Goal: Task Accomplishment & Management: Use online tool/utility

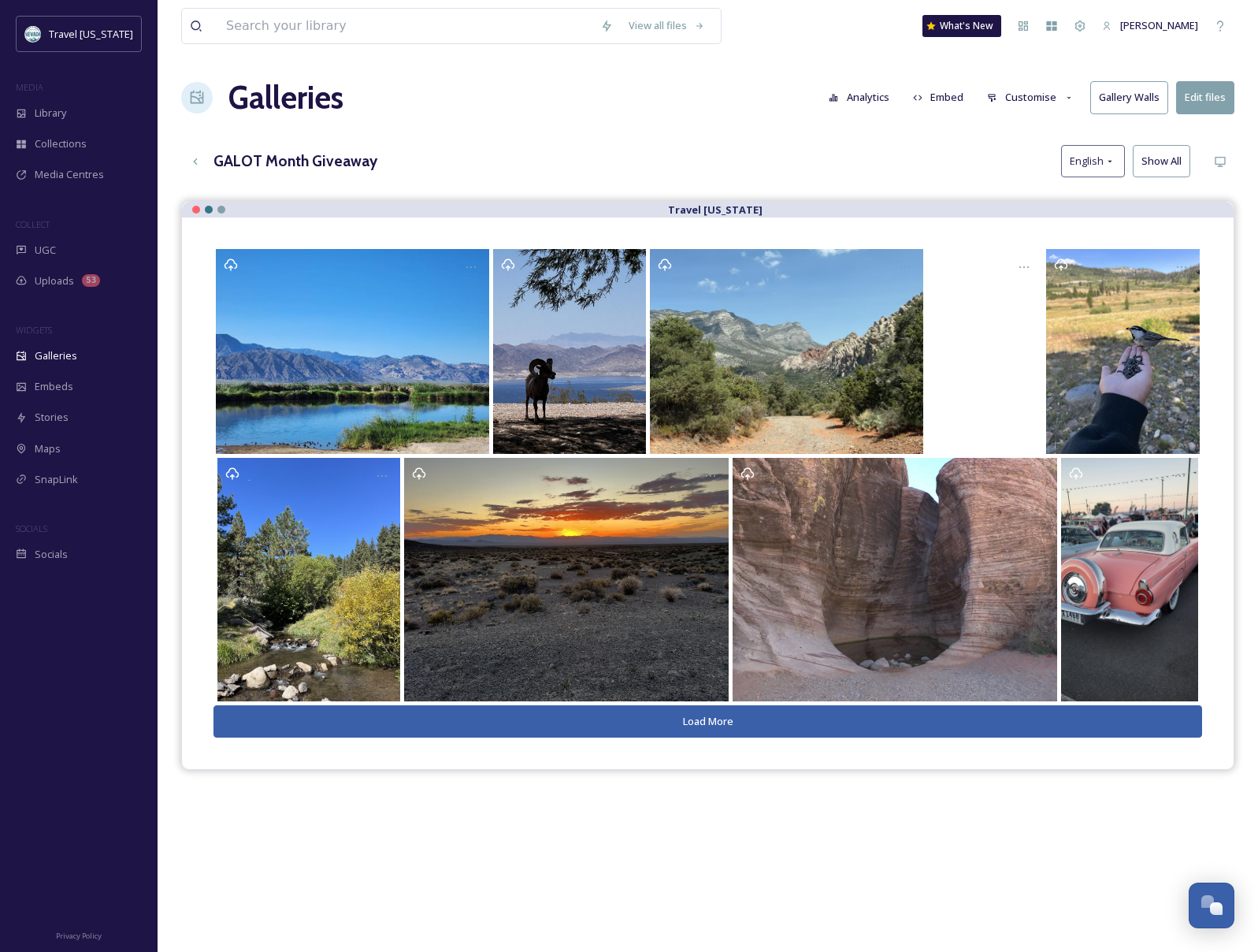
scroll to position [253, 0]
click at [47, 292] on div "Uploads 53" at bounding box center [78, 281] width 157 height 31
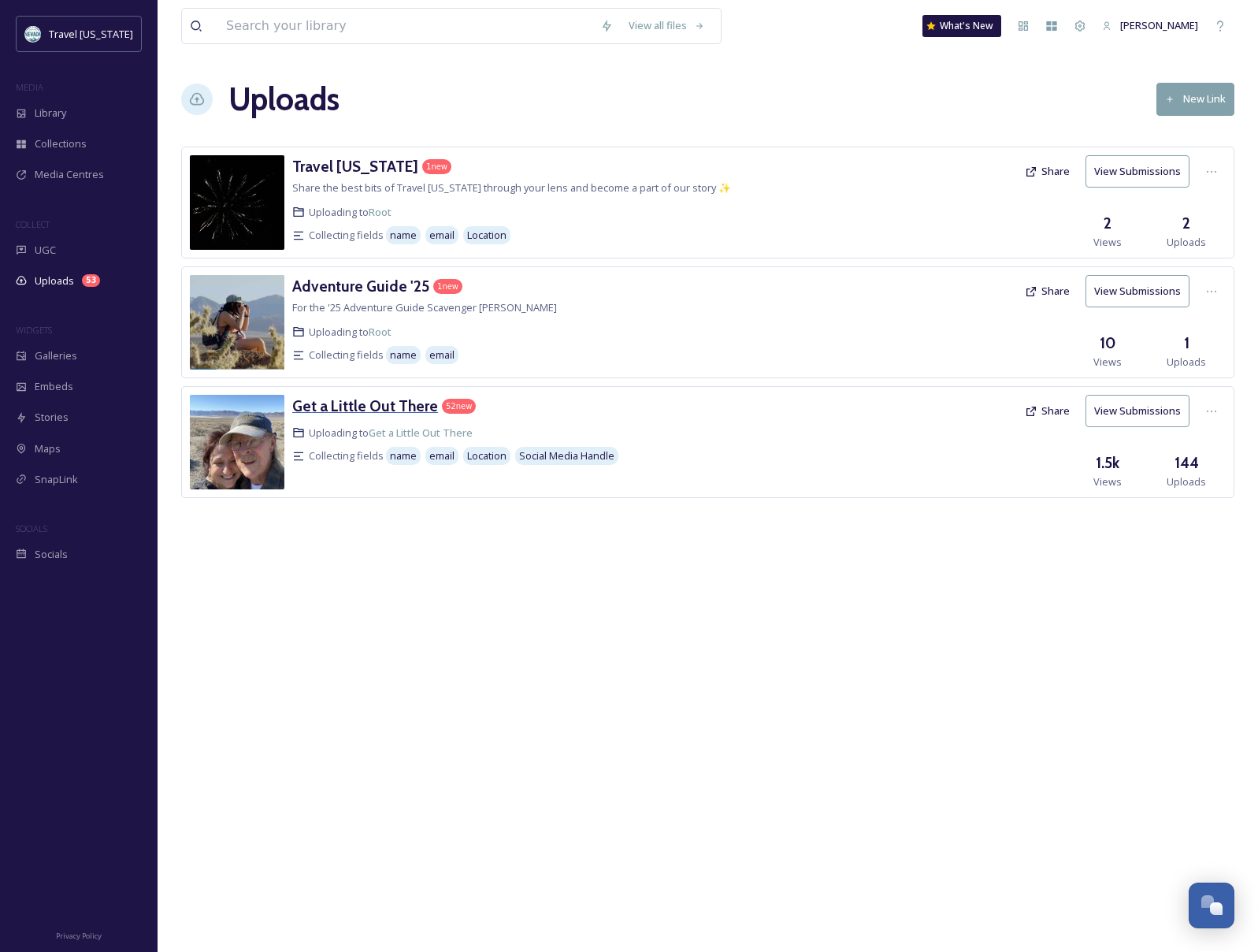
click at [374, 406] on h3 "Get a Little Out There" at bounding box center [365, 406] width 145 height 19
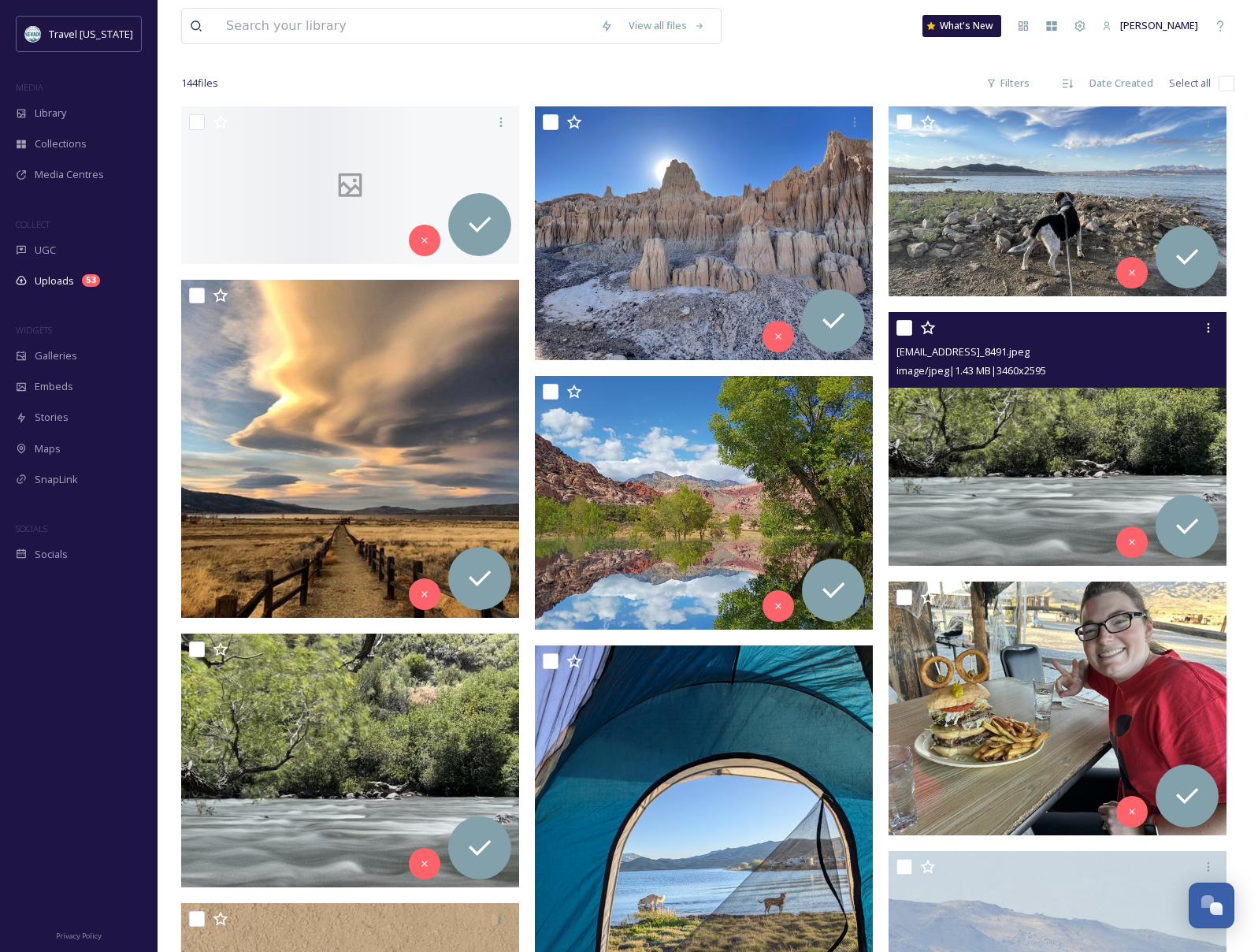
scroll to position [206, 0]
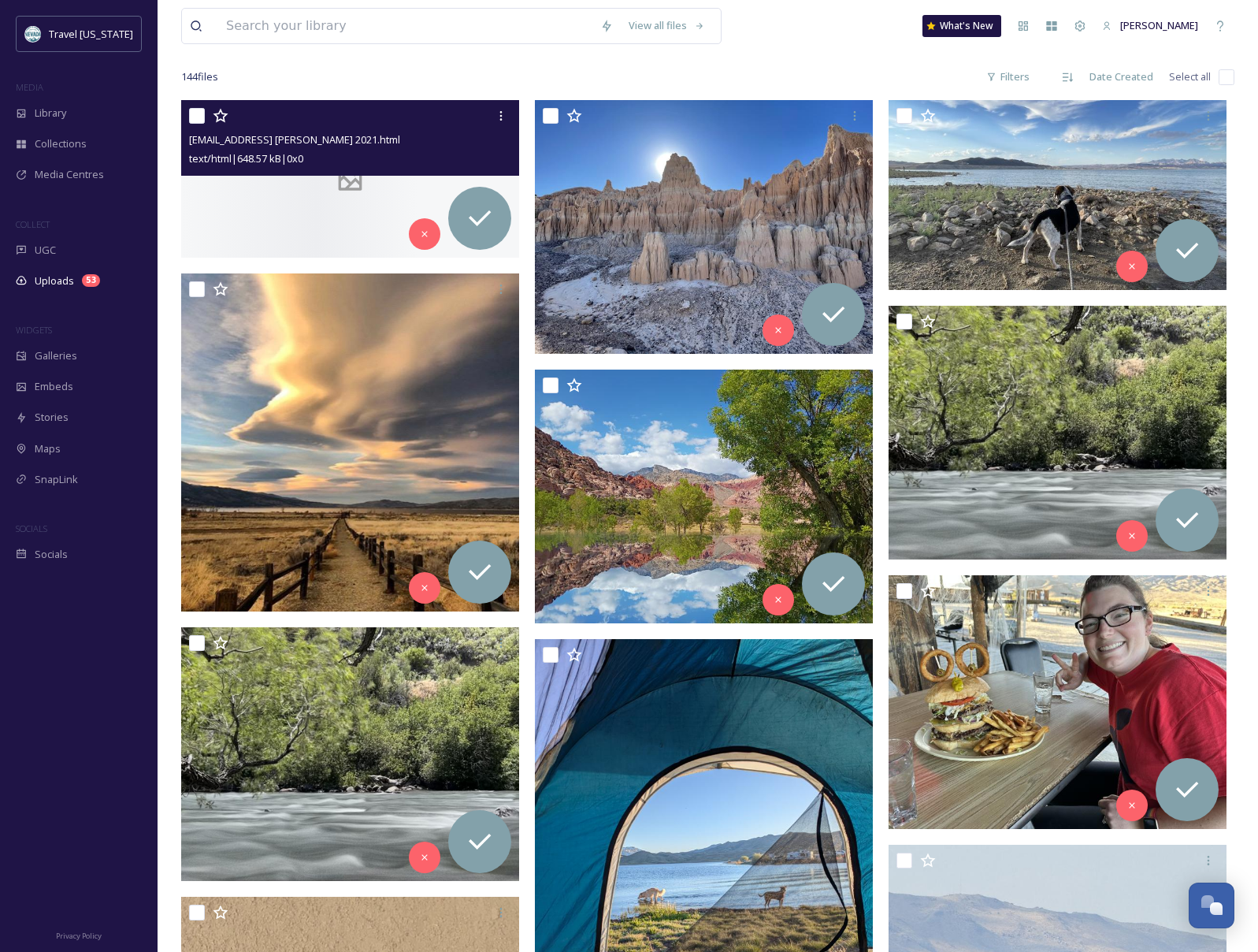
click at [281, 199] on div at bounding box center [349, 179] width 338 height 157
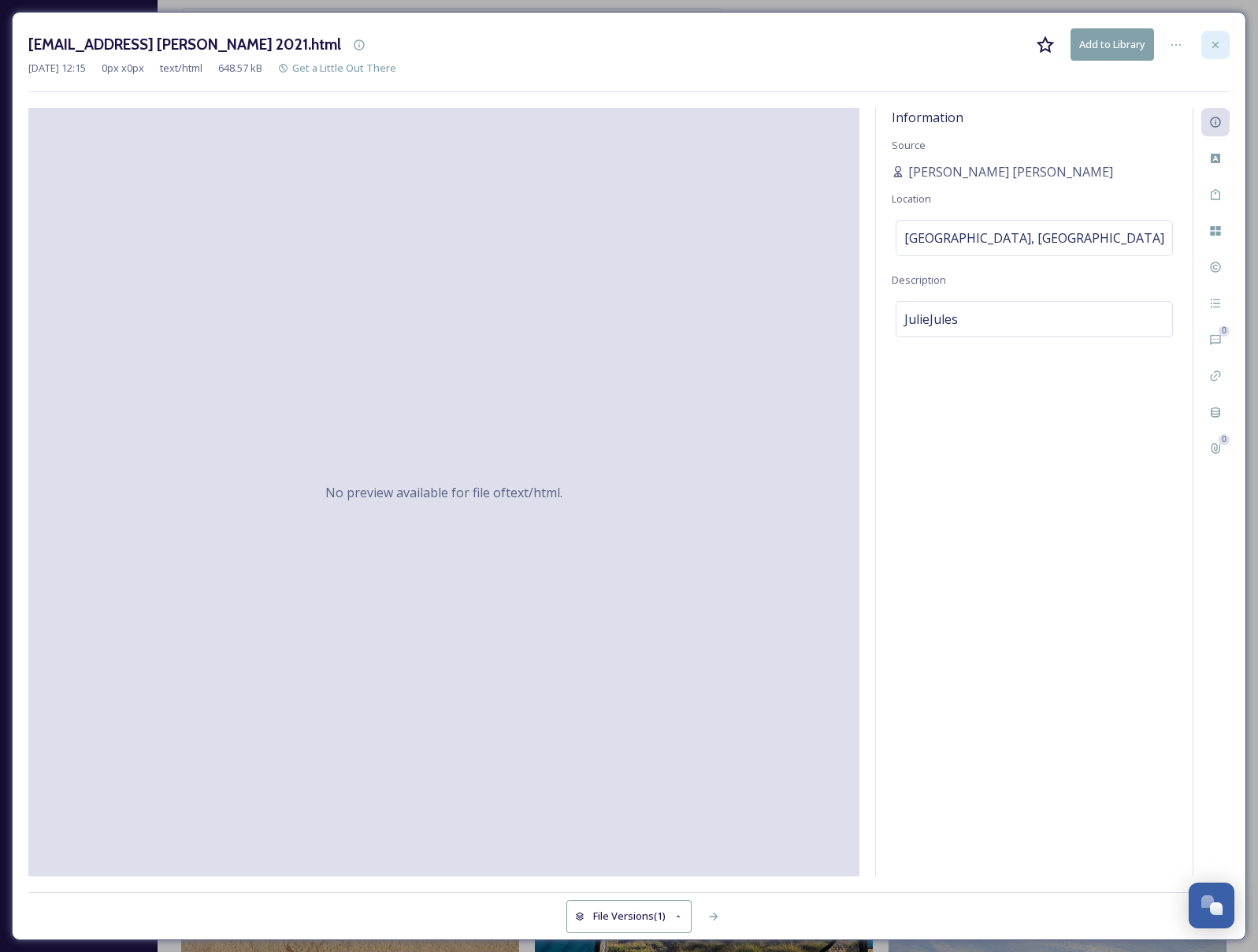
click at [1217, 43] on icon at bounding box center [1215, 45] width 13 height 13
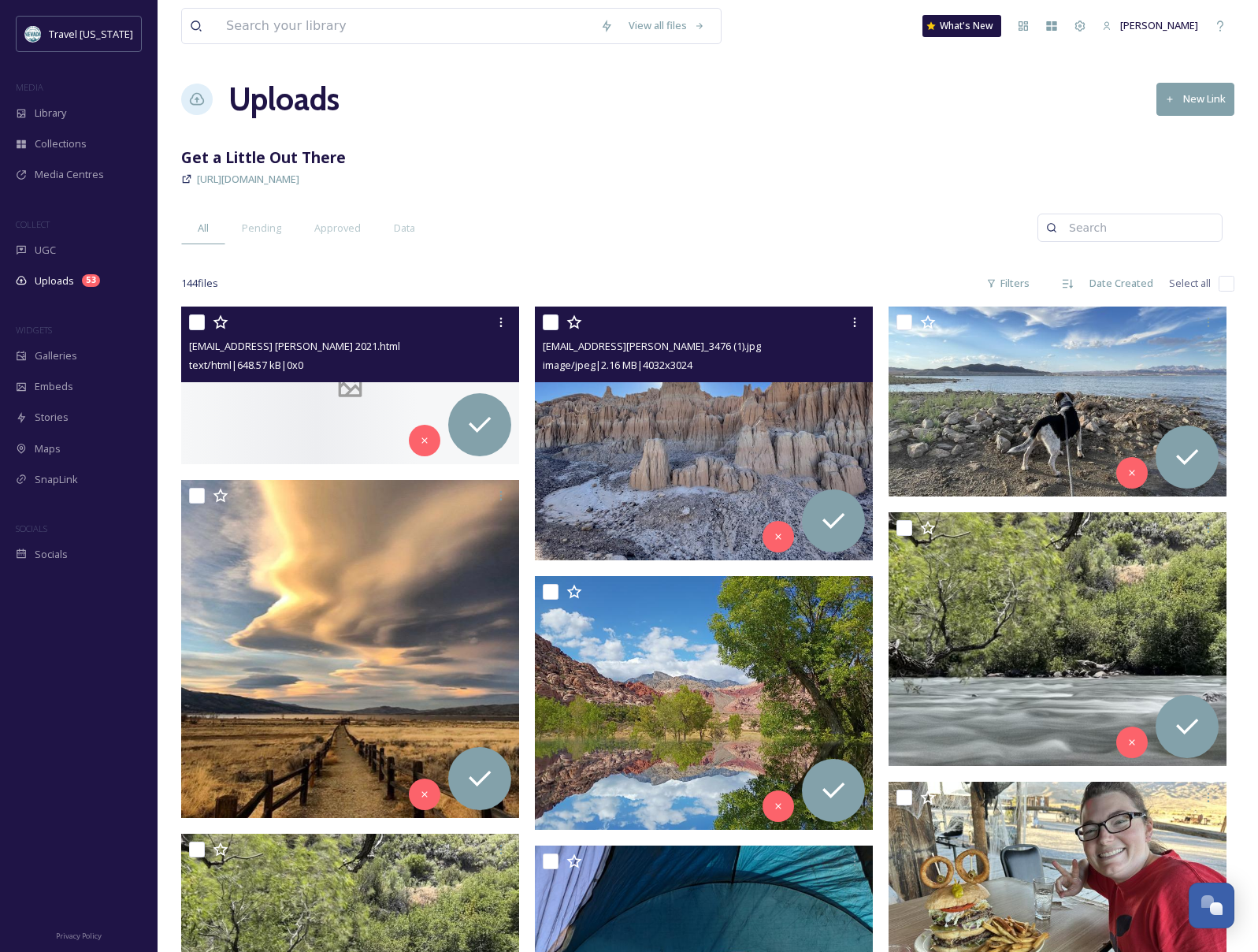
click at [552, 323] on input "checkbox" at bounding box center [550, 323] width 16 height 16
checkbox input "true"
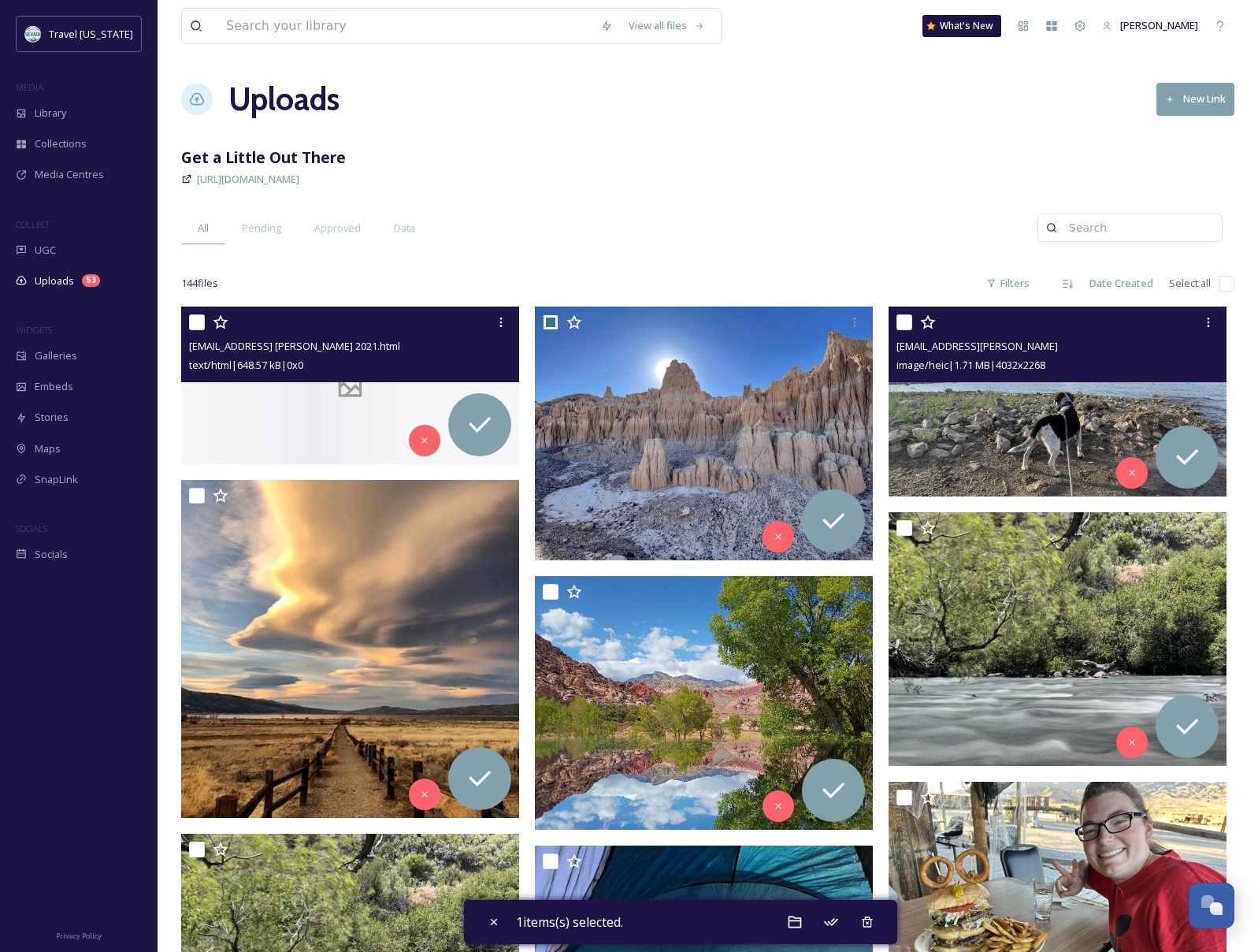
click at [909, 323] on input "checkbox" at bounding box center [905, 323] width 16 height 16
checkbox input "true"
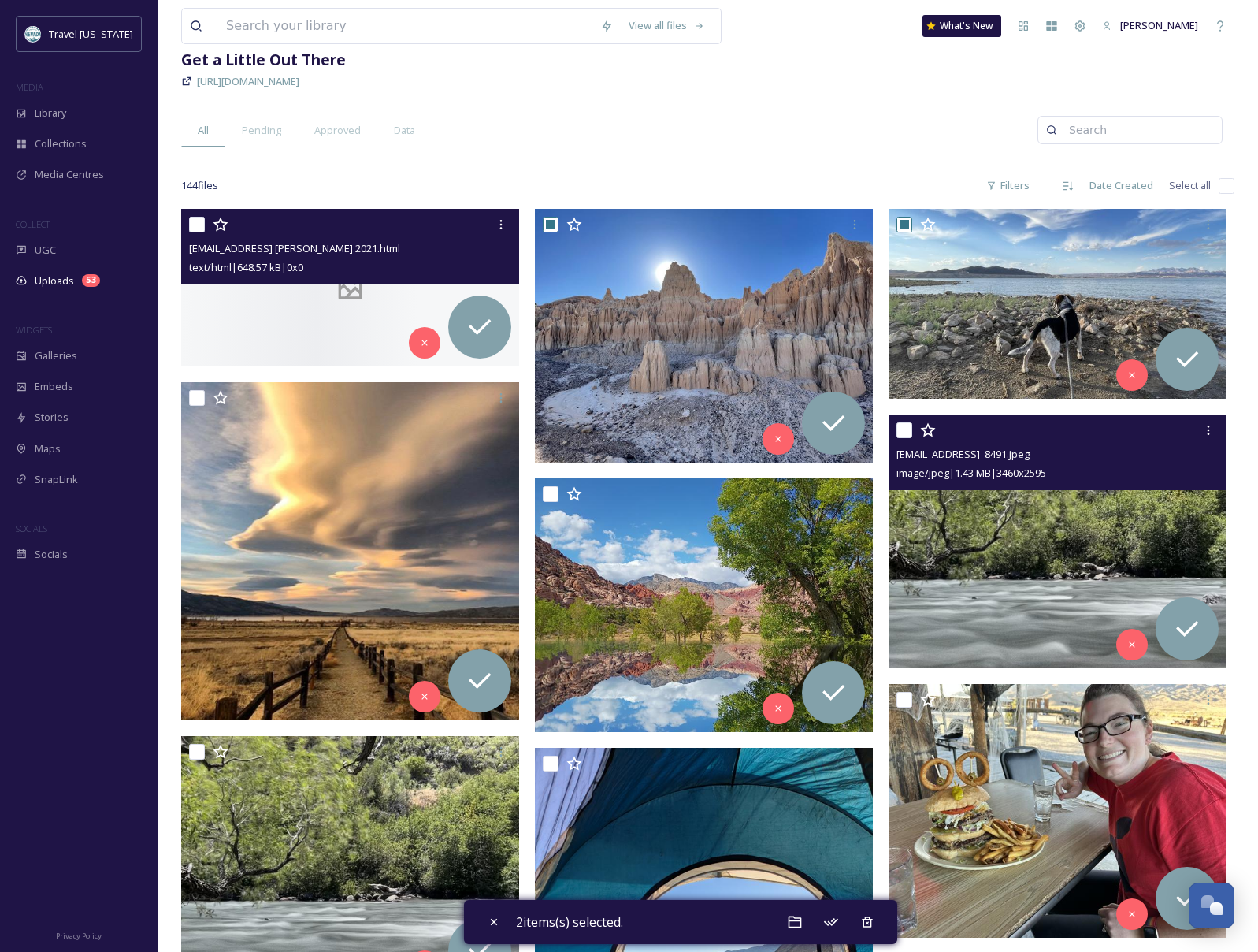
scroll to position [101, 0]
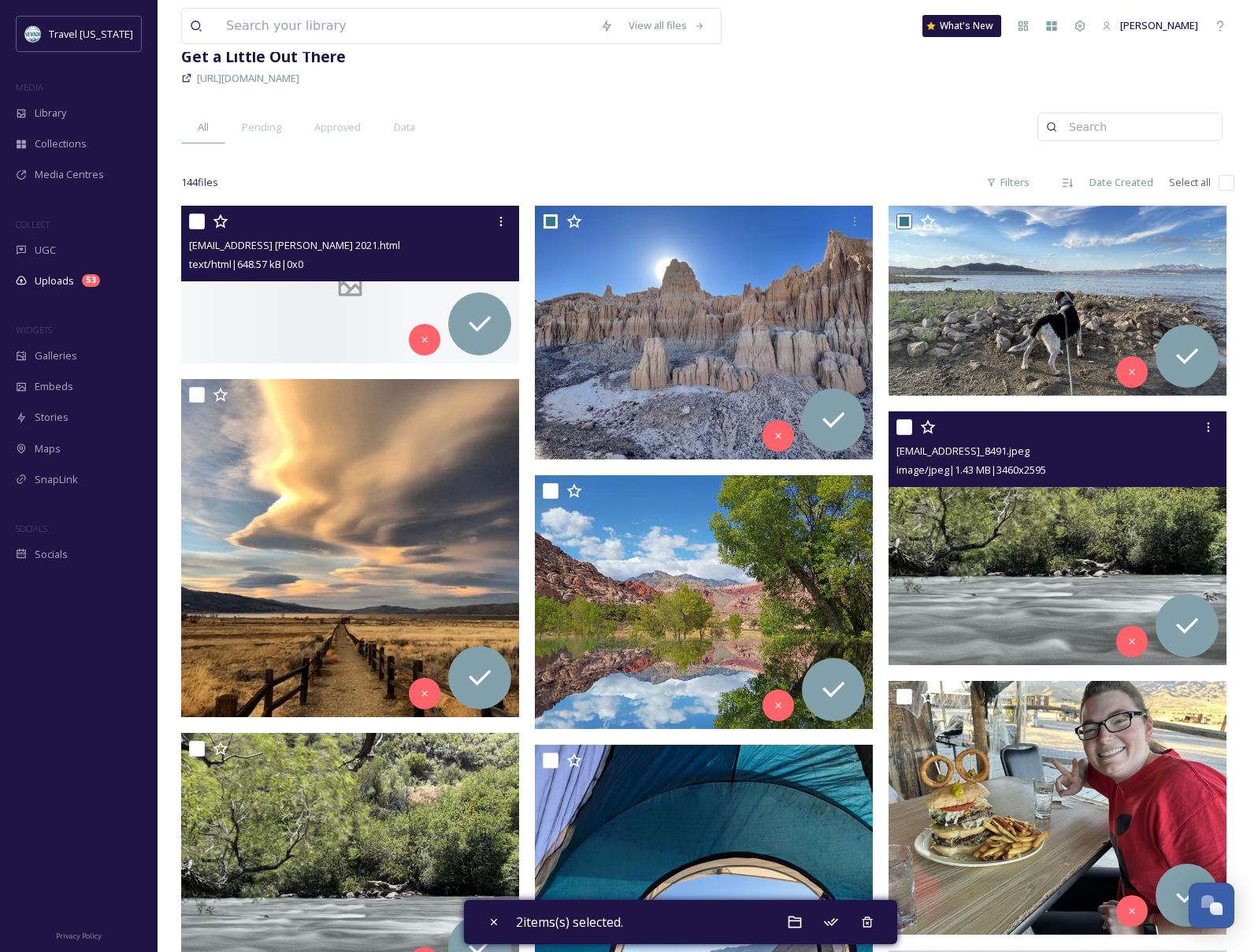
click at [907, 429] on input "checkbox" at bounding box center [905, 427] width 16 height 16
checkbox input "true"
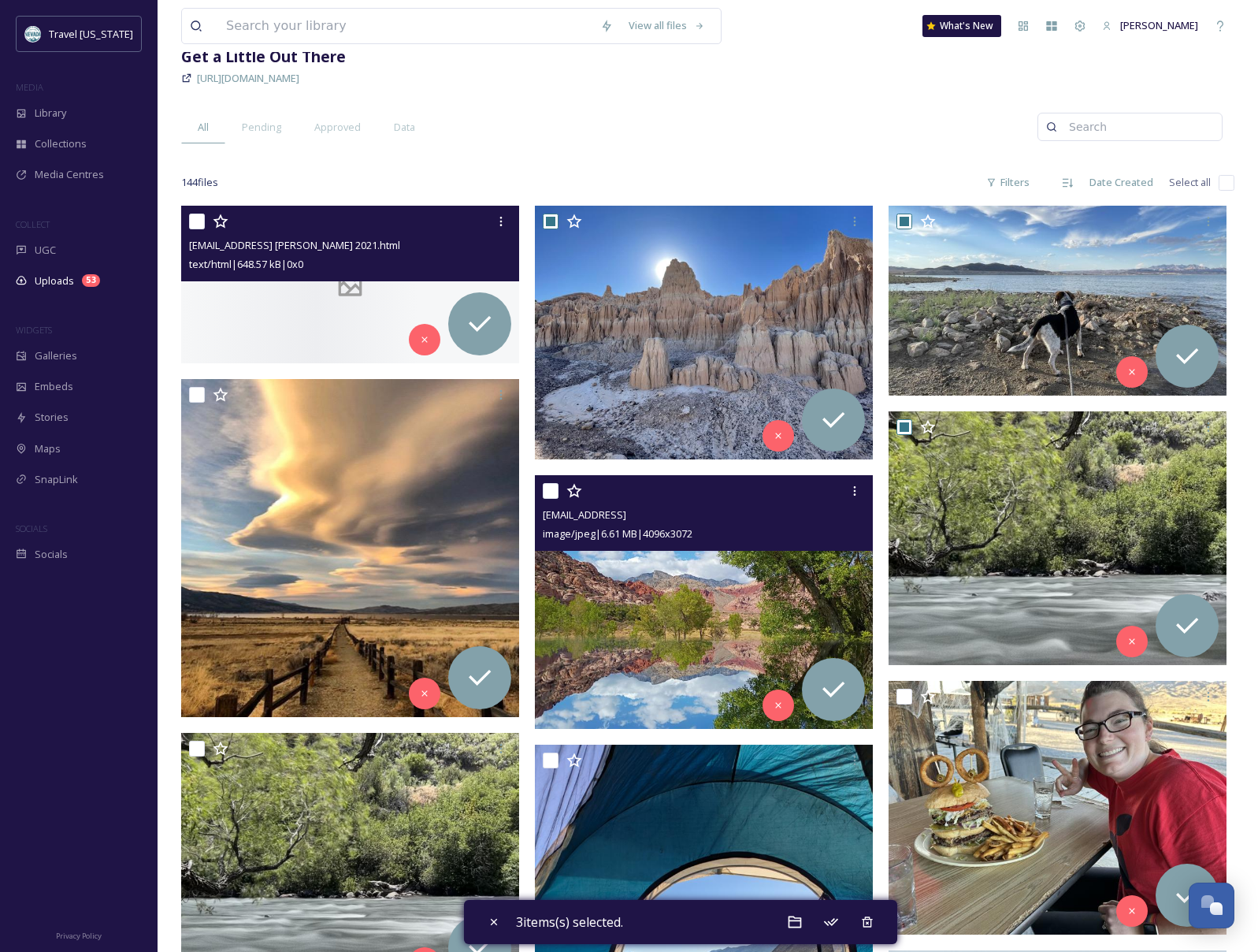
drag, startPoint x: 545, startPoint y: 489, endPoint x: 458, endPoint y: 496, distance: 87.3
click at [545, 489] on input "checkbox" at bounding box center [550, 491] width 16 height 16
checkbox input "true"
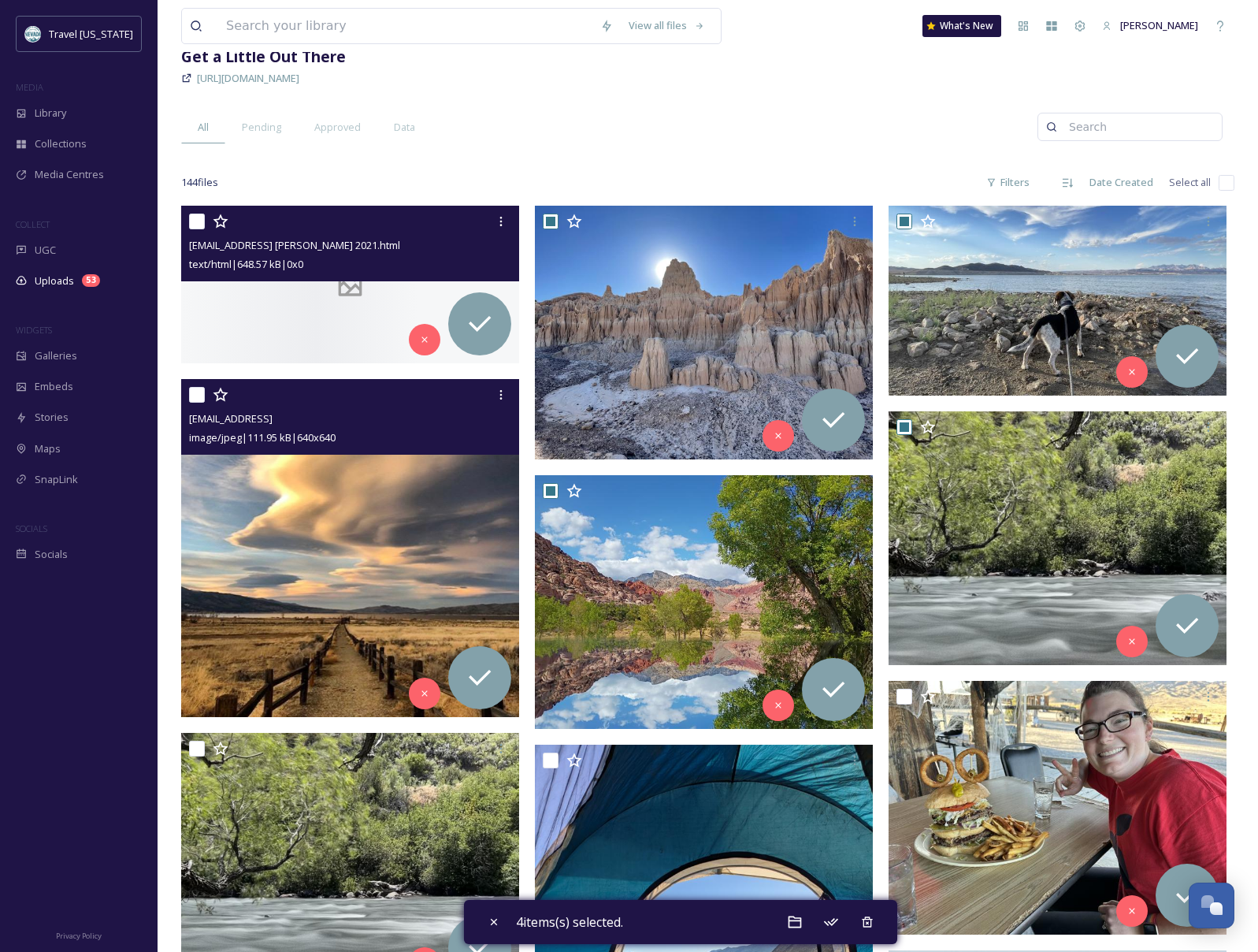
drag, startPoint x: 195, startPoint y: 391, endPoint x: 225, endPoint y: 501, distance: 114.0
click at [195, 391] on input "checkbox" at bounding box center [197, 395] width 16 height 16
checkbox input "true"
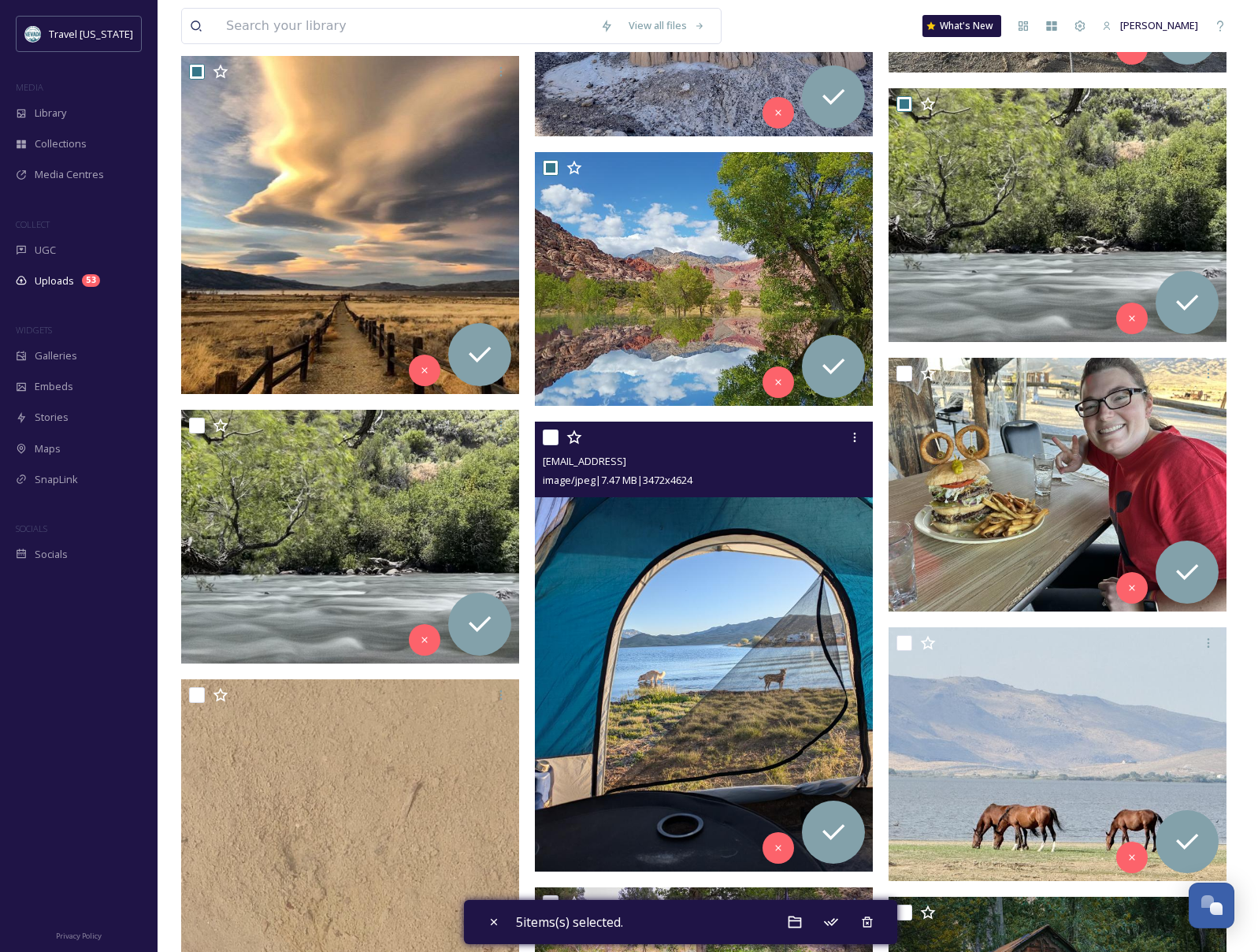
scroll to position [548, 0]
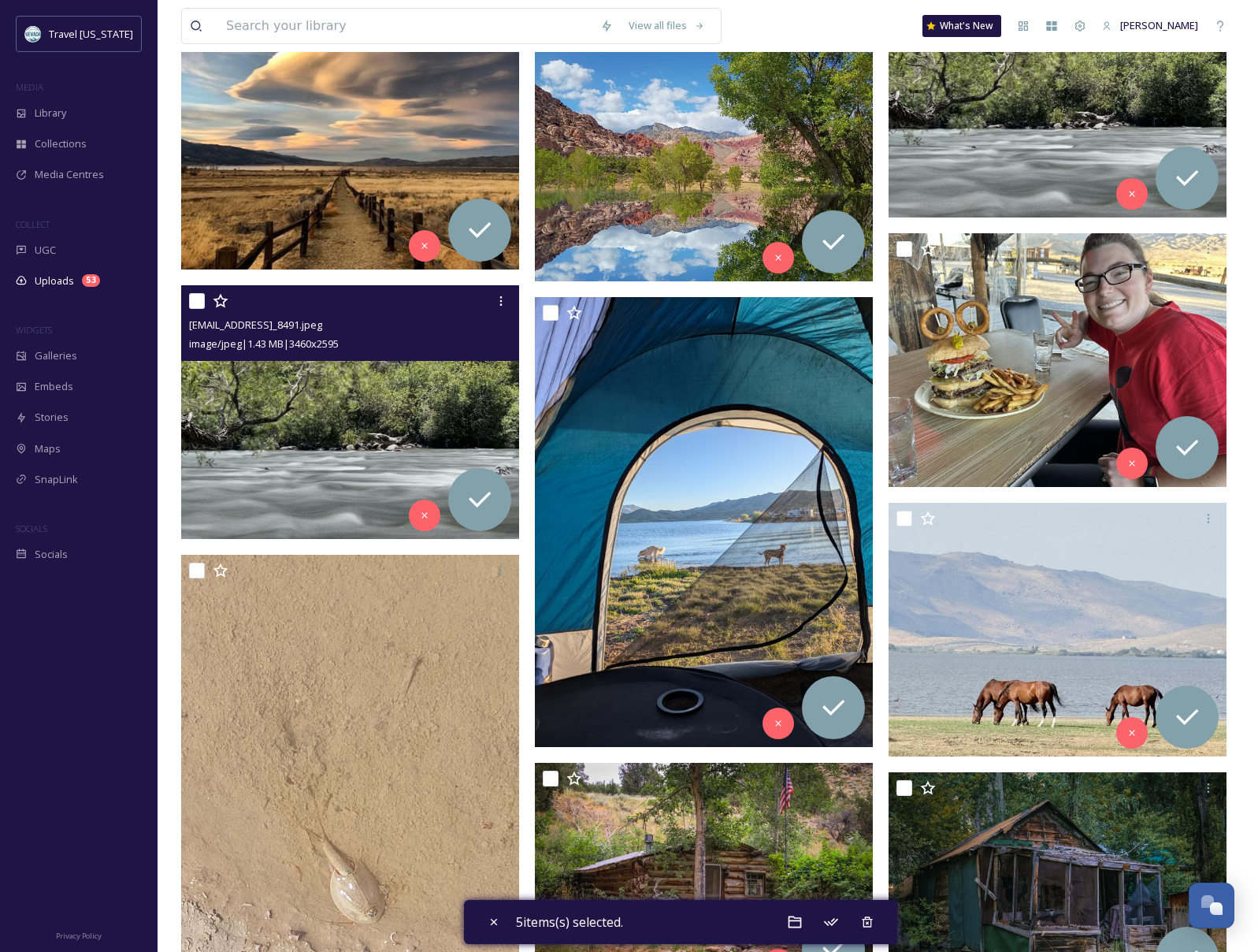
click at [197, 306] on input "checkbox" at bounding box center [197, 301] width 16 height 16
checkbox input "true"
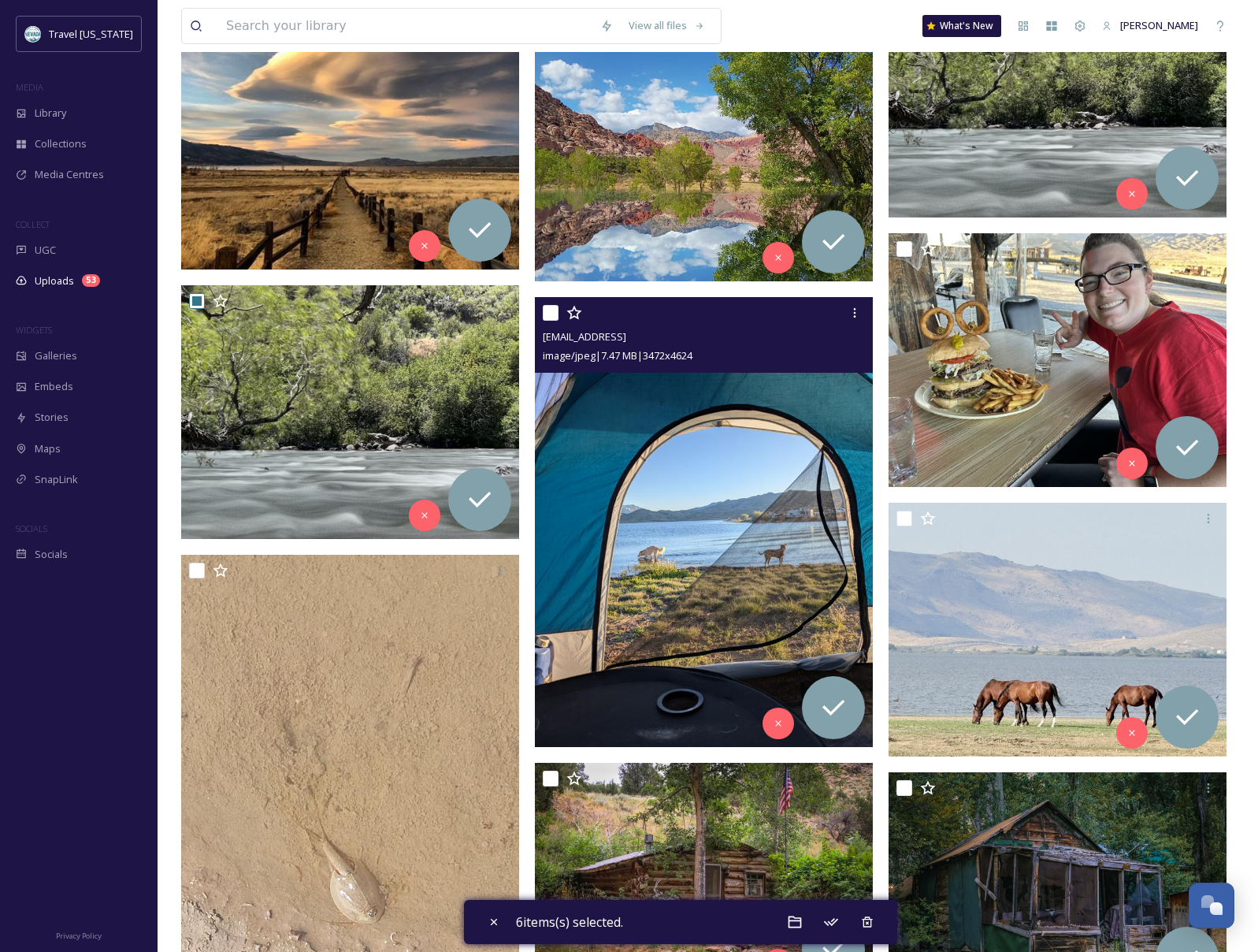
click at [544, 312] on input "checkbox" at bounding box center [550, 313] width 16 height 16
checkbox input "true"
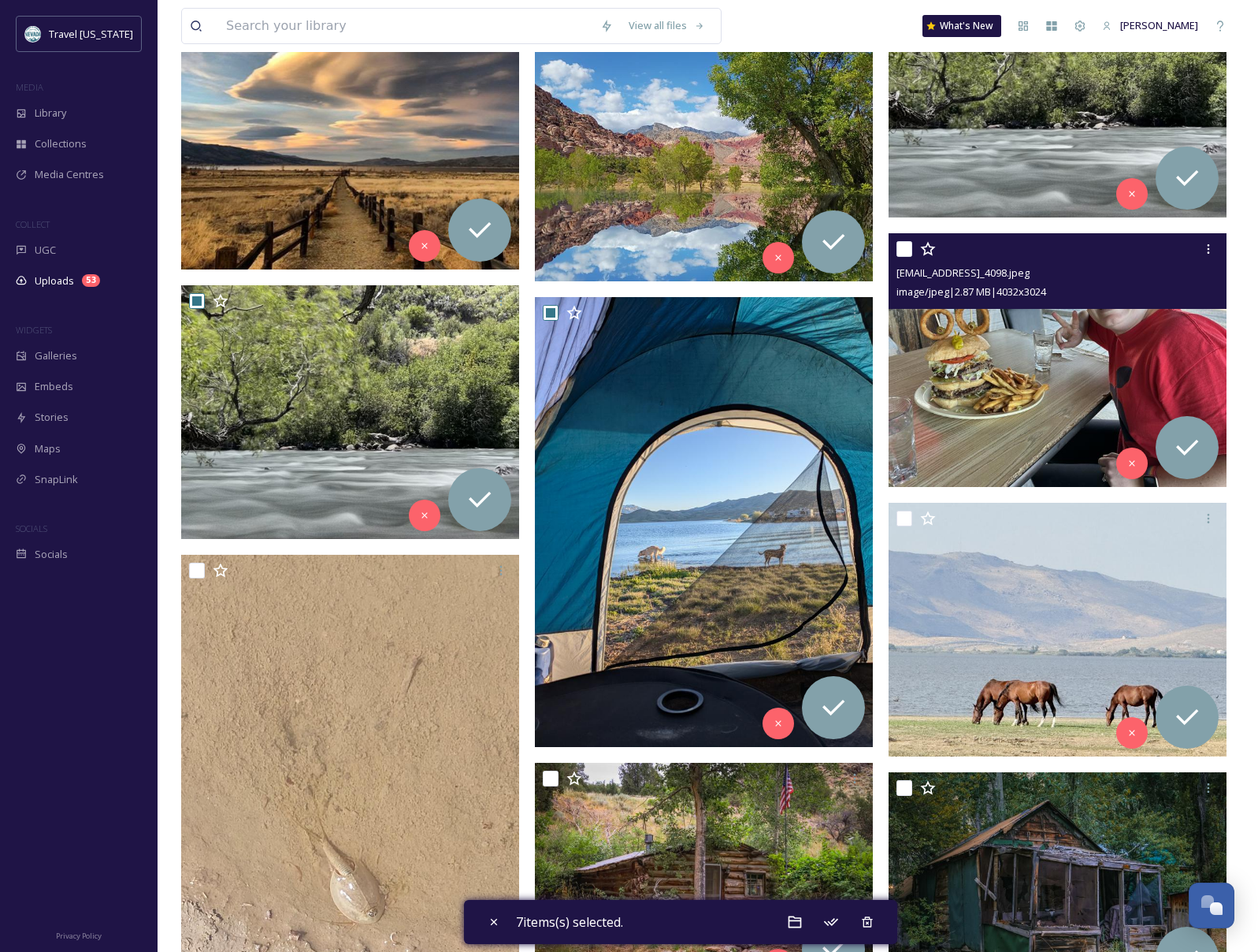
click at [908, 255] on input "checkbox" at bounding box center [905, 249] width 16 height 16
checkbox input "true"
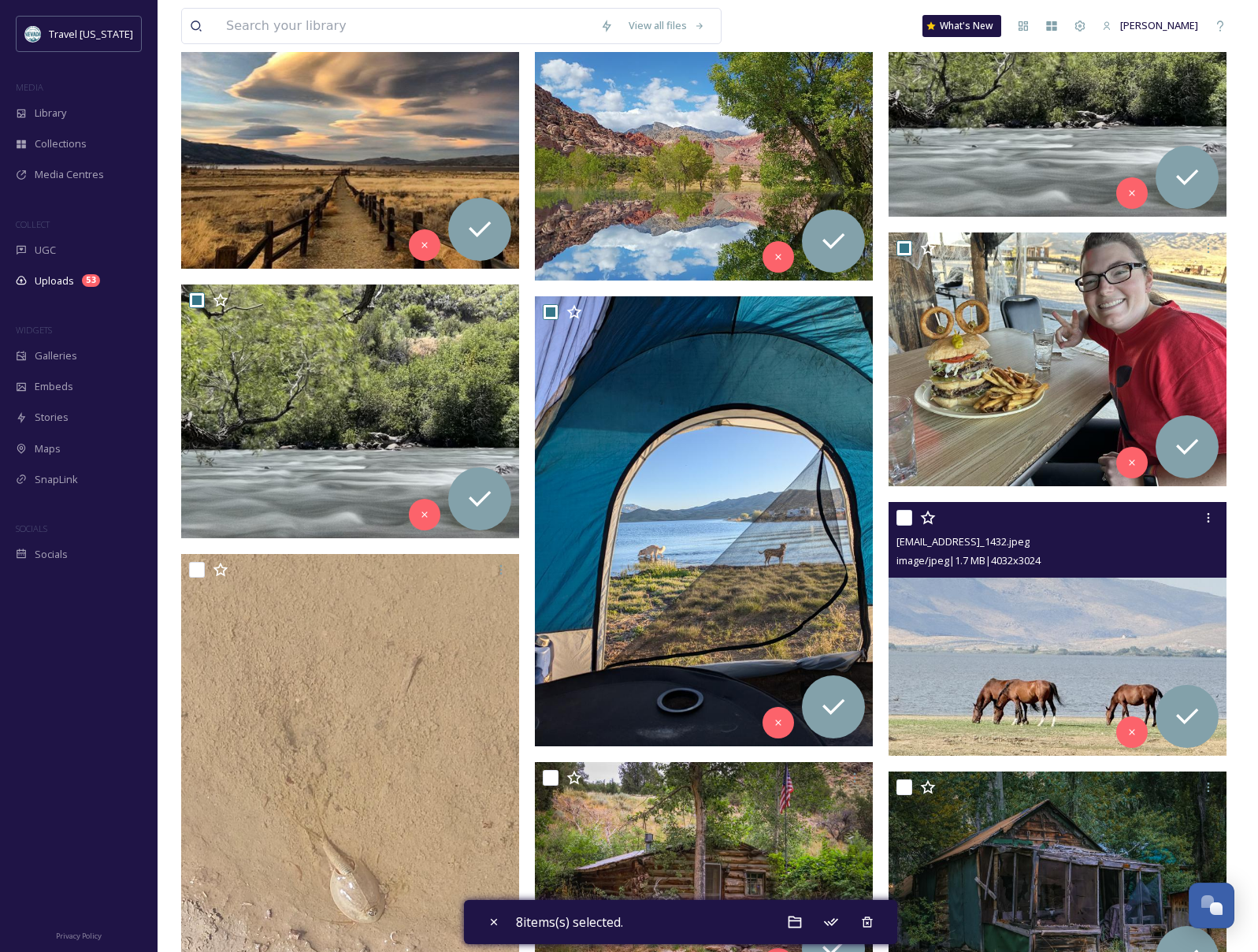
click at [905, 522] on input "checkbox" at bounding box center [905, 518] width 16 height 16
checkbox input "true"
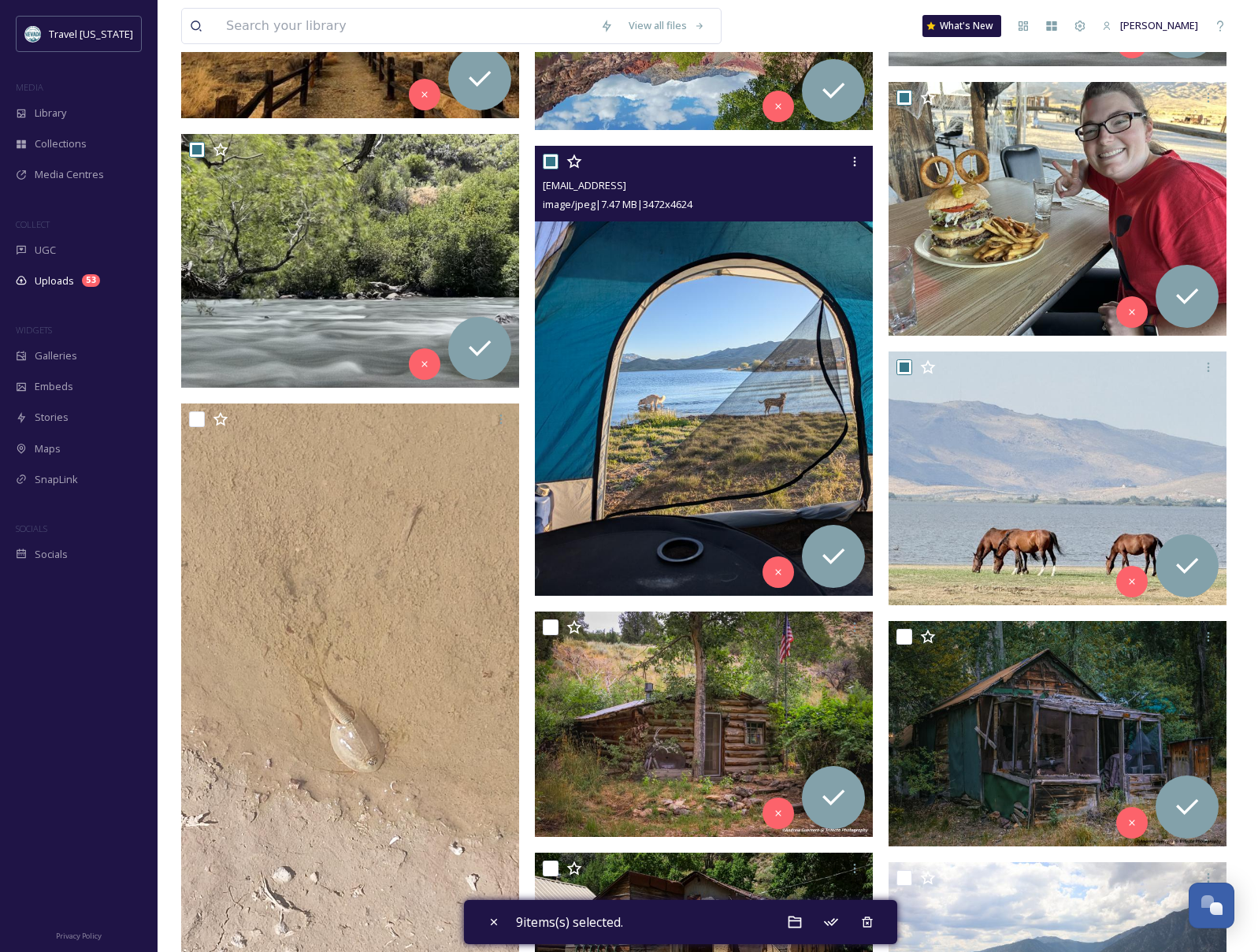
scroll to position [861, 0]
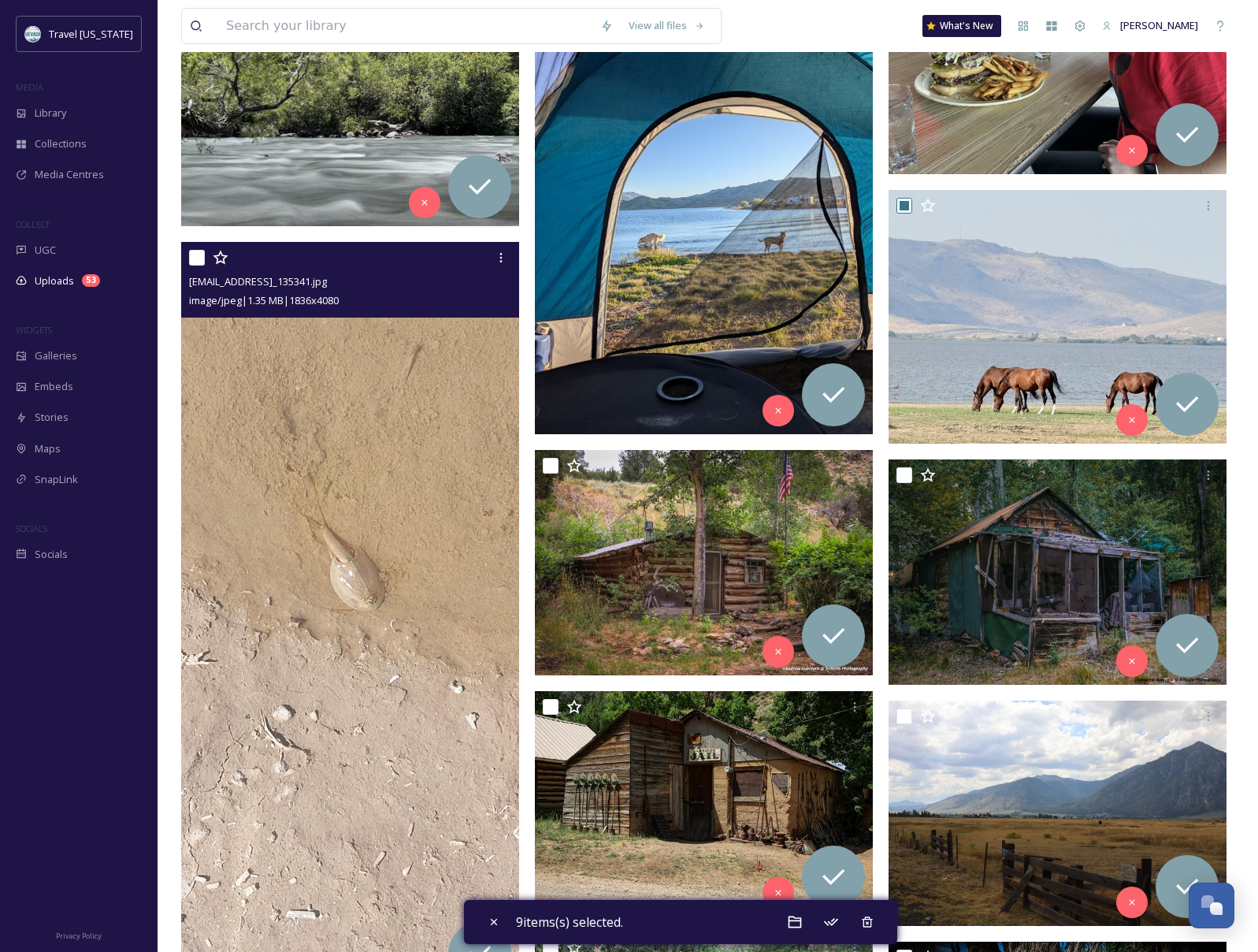
click at [198, 260] on input "checkbox" at bounding box center [197, 258] width 16 height 16
checkbox input "true"
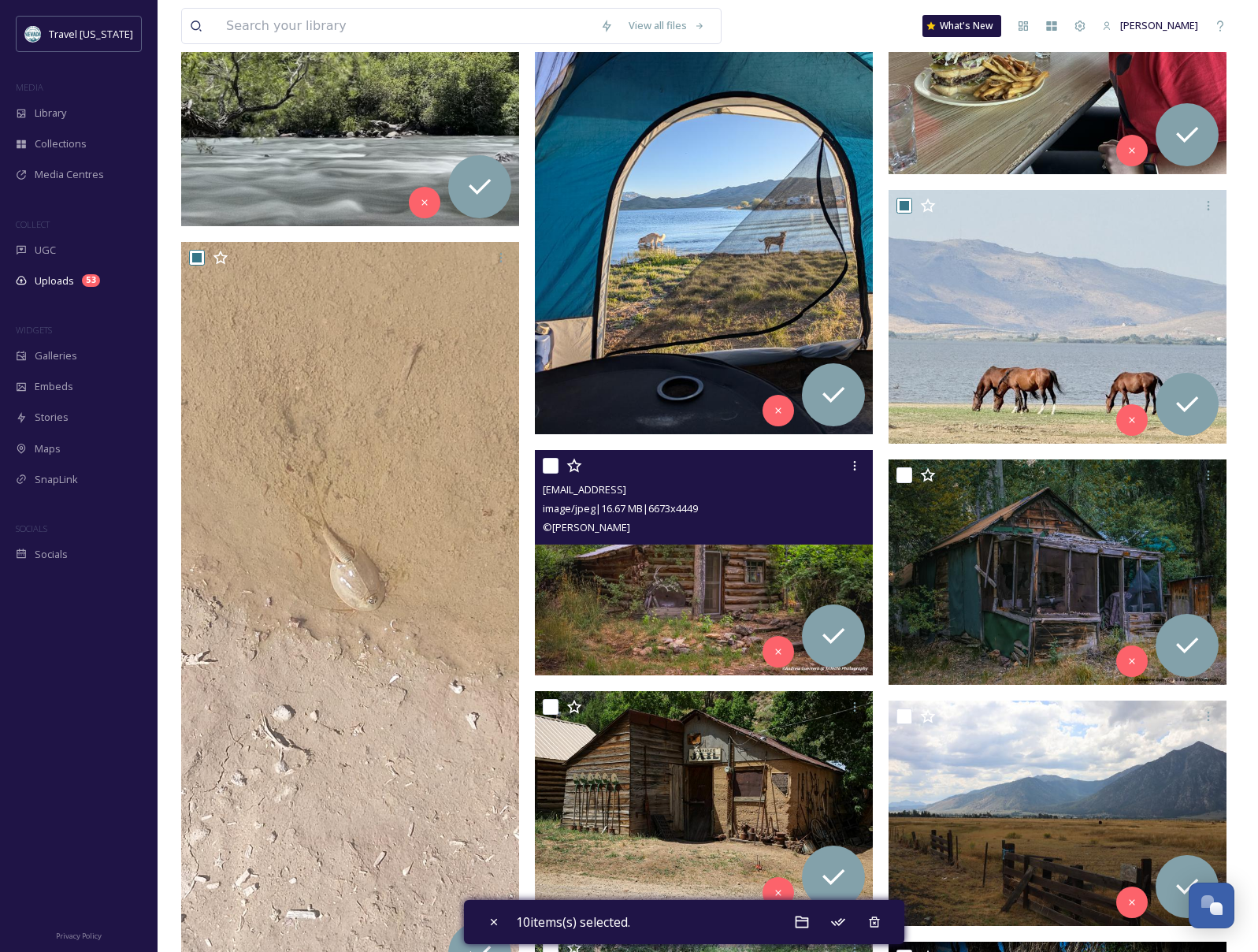
click at [549, 470] on input "checkbox" at bounding box center [550, 466] width 16 height 16
checkbox input "true"
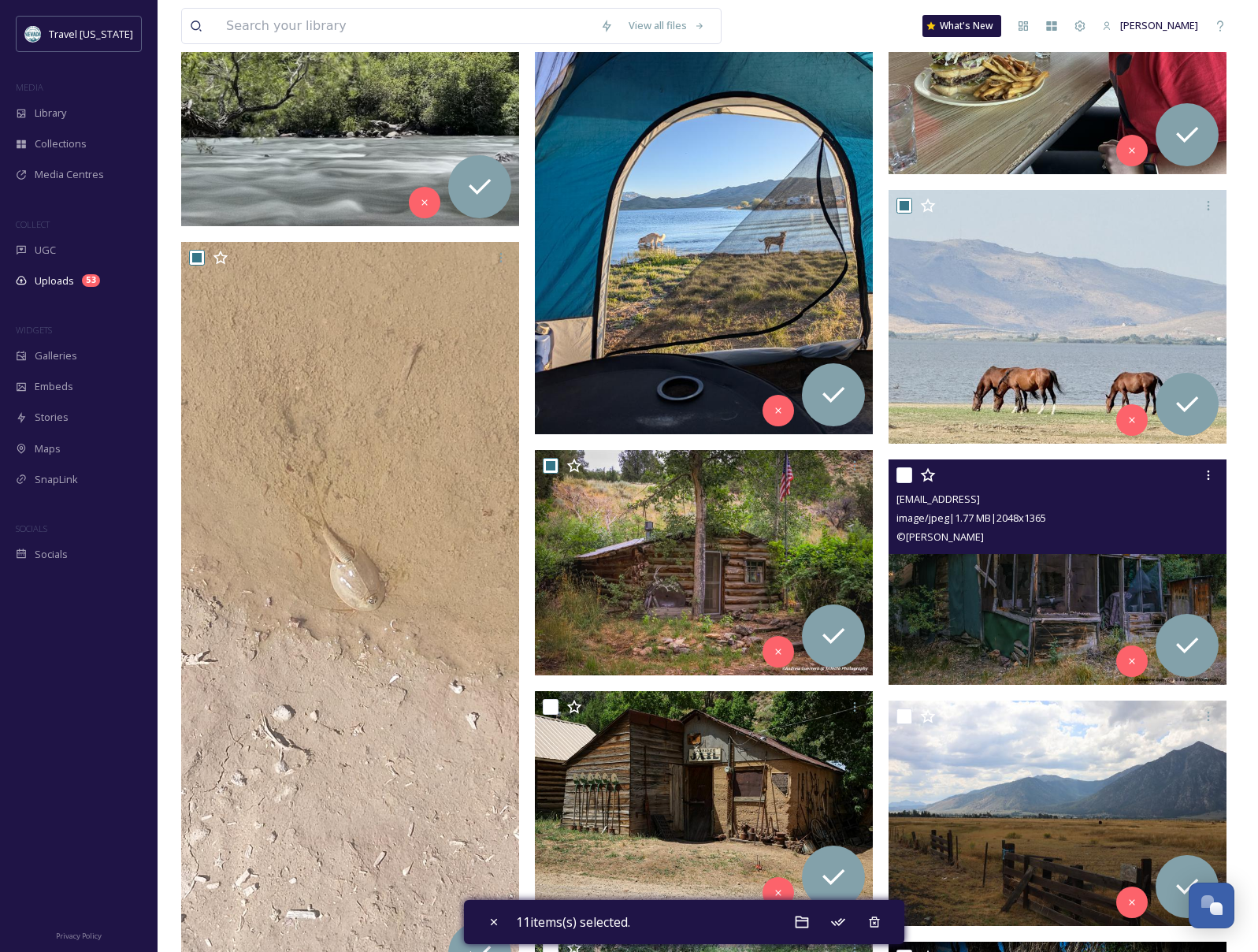
click at [897, 476] on input "checkbox" at bounding box center [905, 475] width 16 height 16
checkbox input "true"
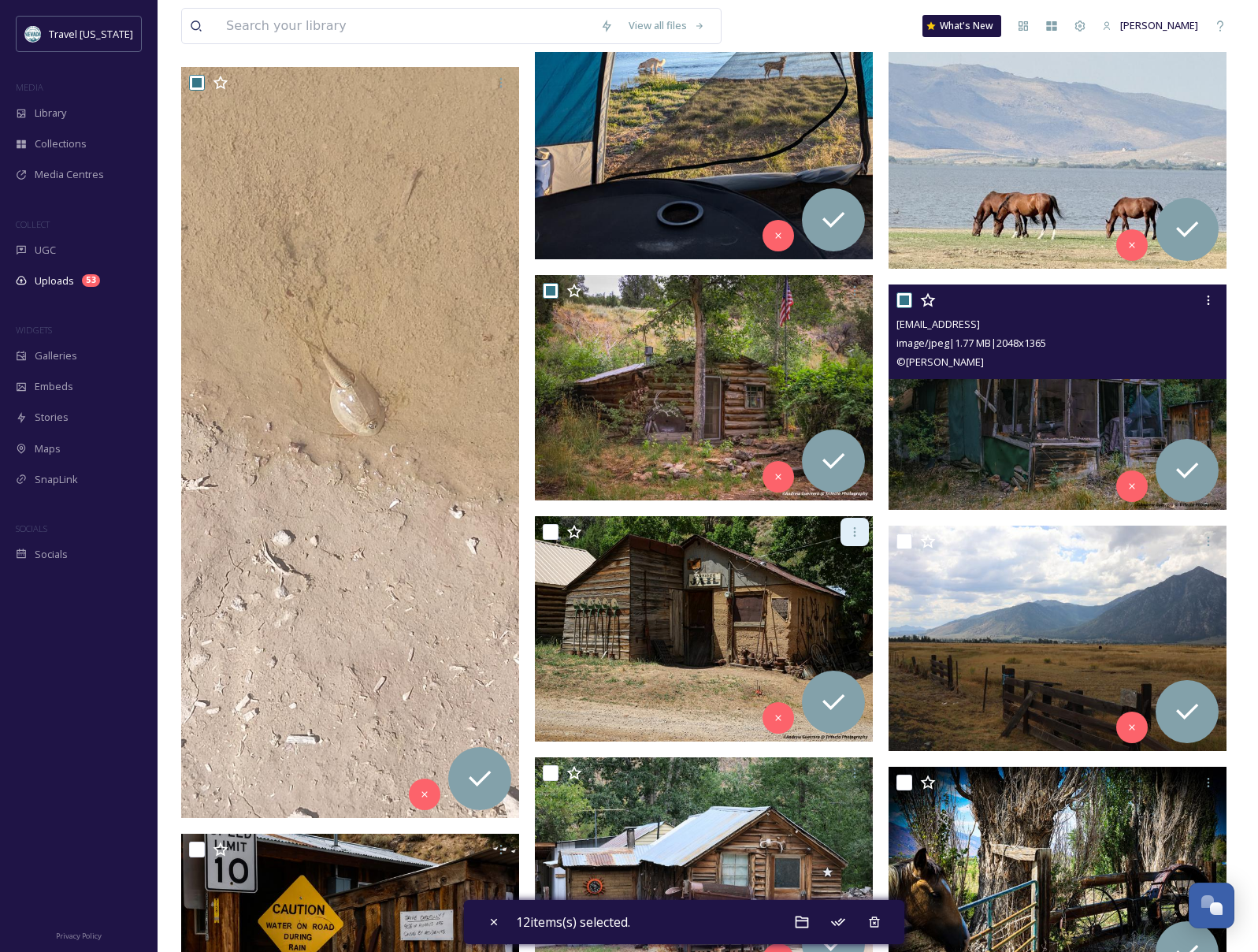
scroll to position [1049, 0]
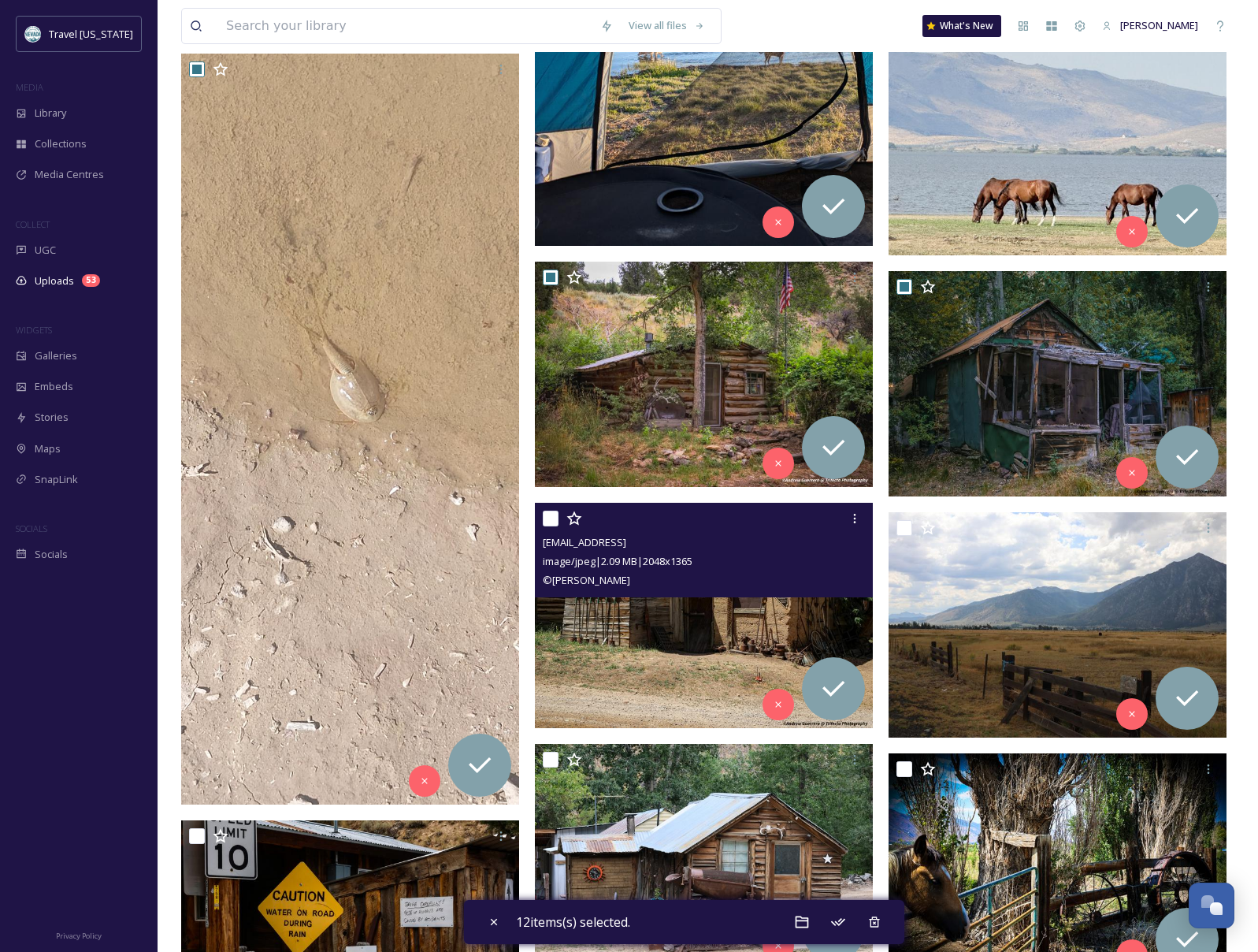
click at [547, 519] on input "checkbox" at bounding box center [550, 519] width 16 height 16
checkbox input "true"
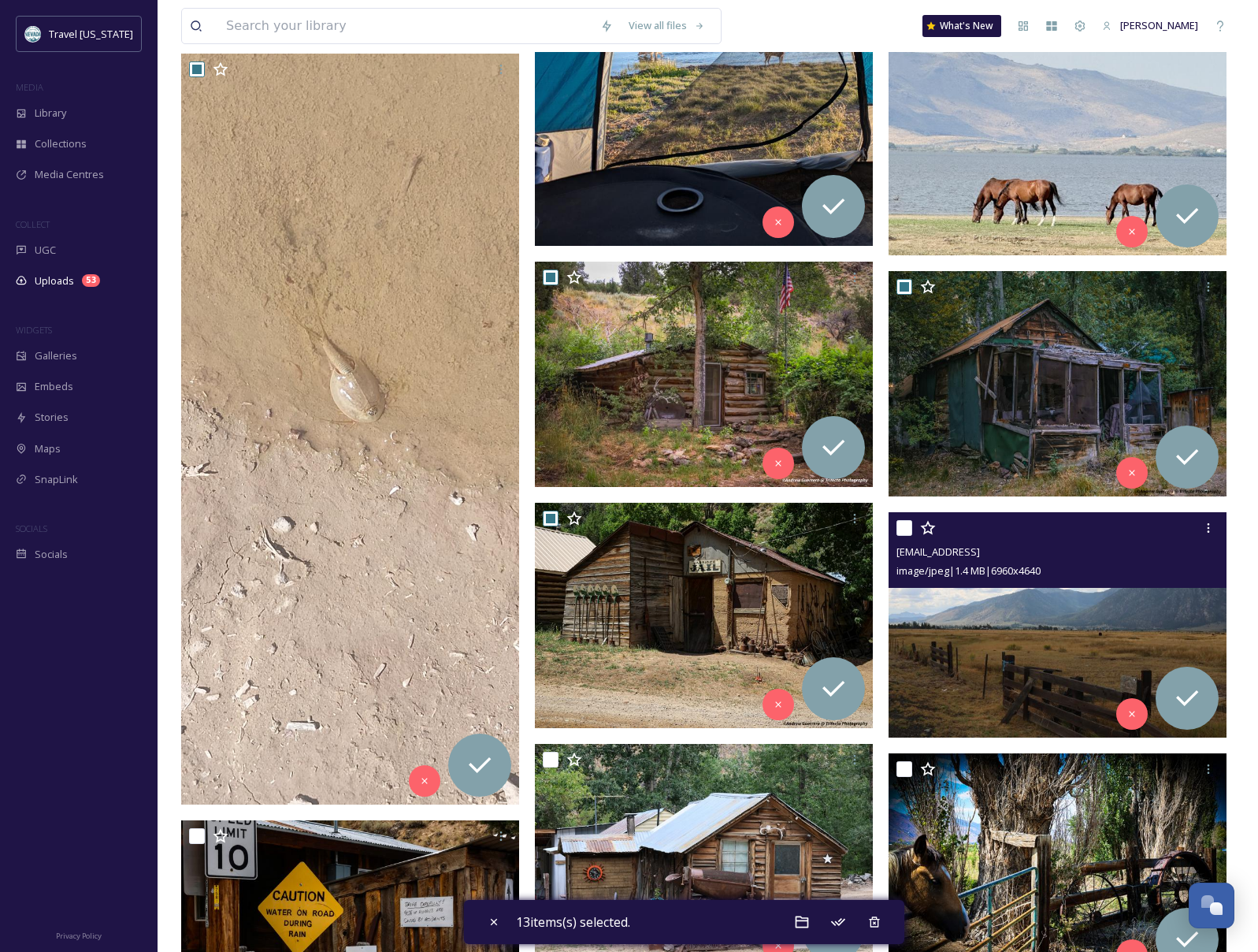
click at [906, 524] on input "checkbox" at bounding box center [905, 528] width 16 height 16
checkbox input "true"
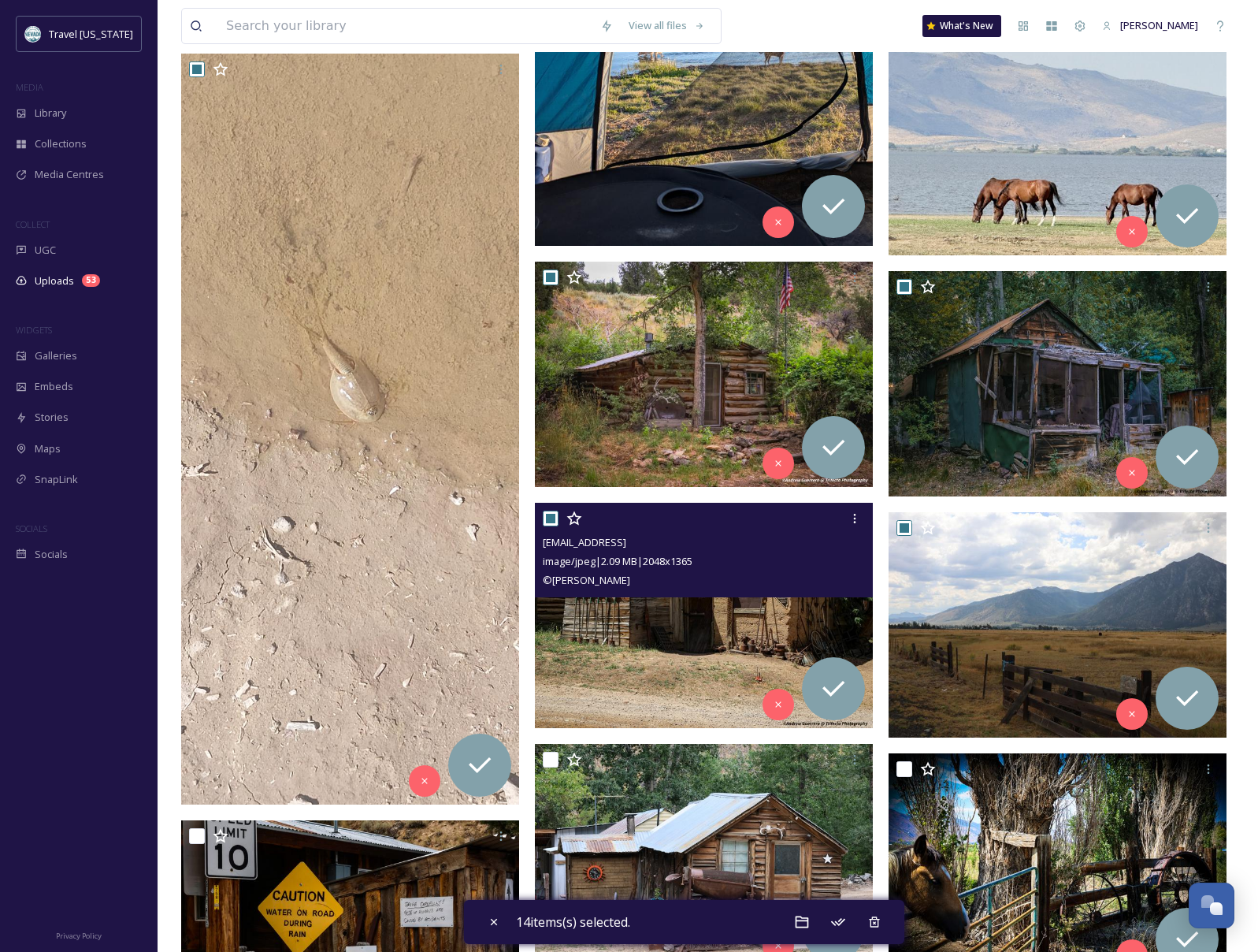
scroll to position [1305, 0]
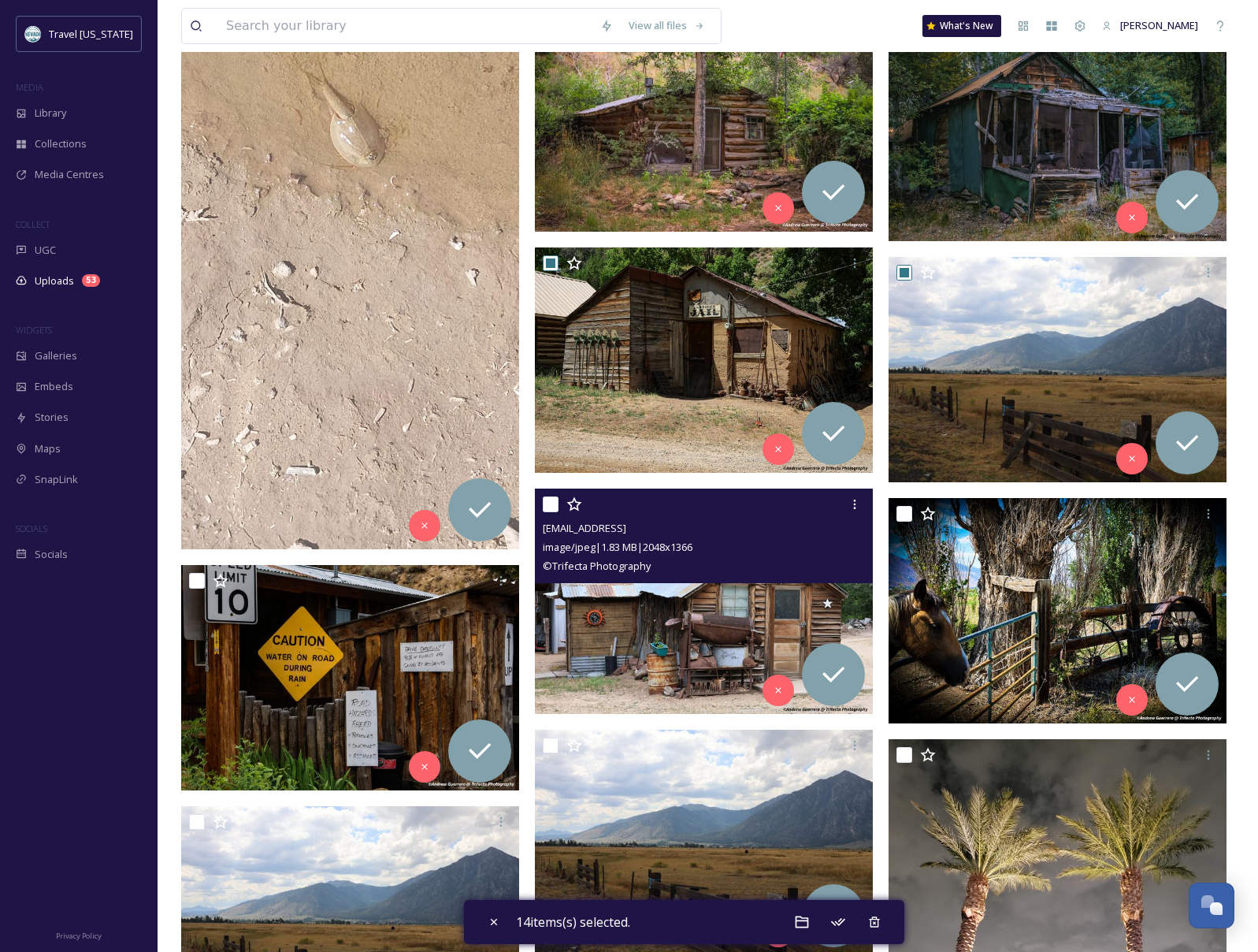
click at [549, 504] on input "checkbox" at bounding box center [550, 504] width 16 height 16
checkbox input "true"
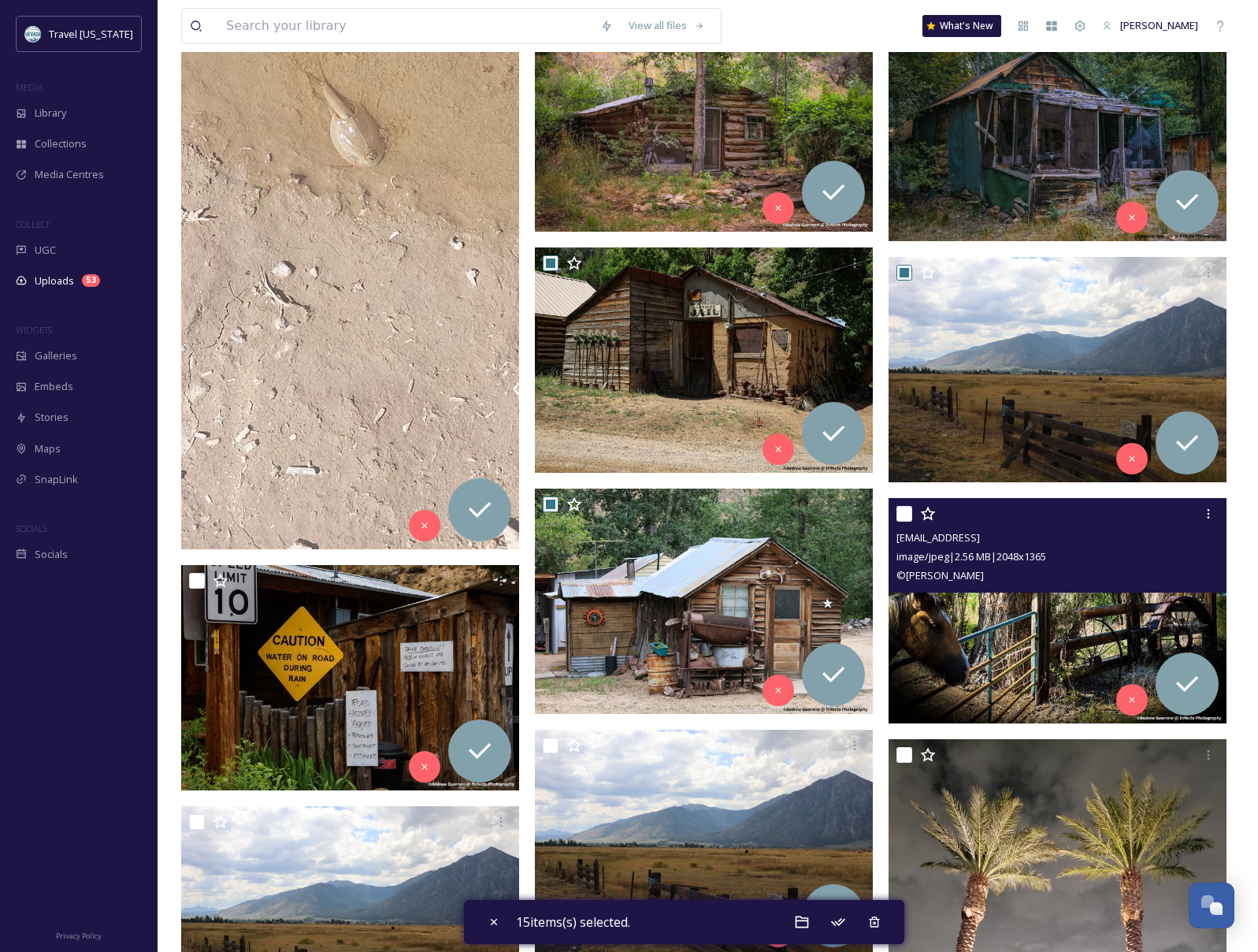
click at [902, 512] on input "checkbox" at bounding box center [905, 514] width 16 height 16
checkbox input "true"
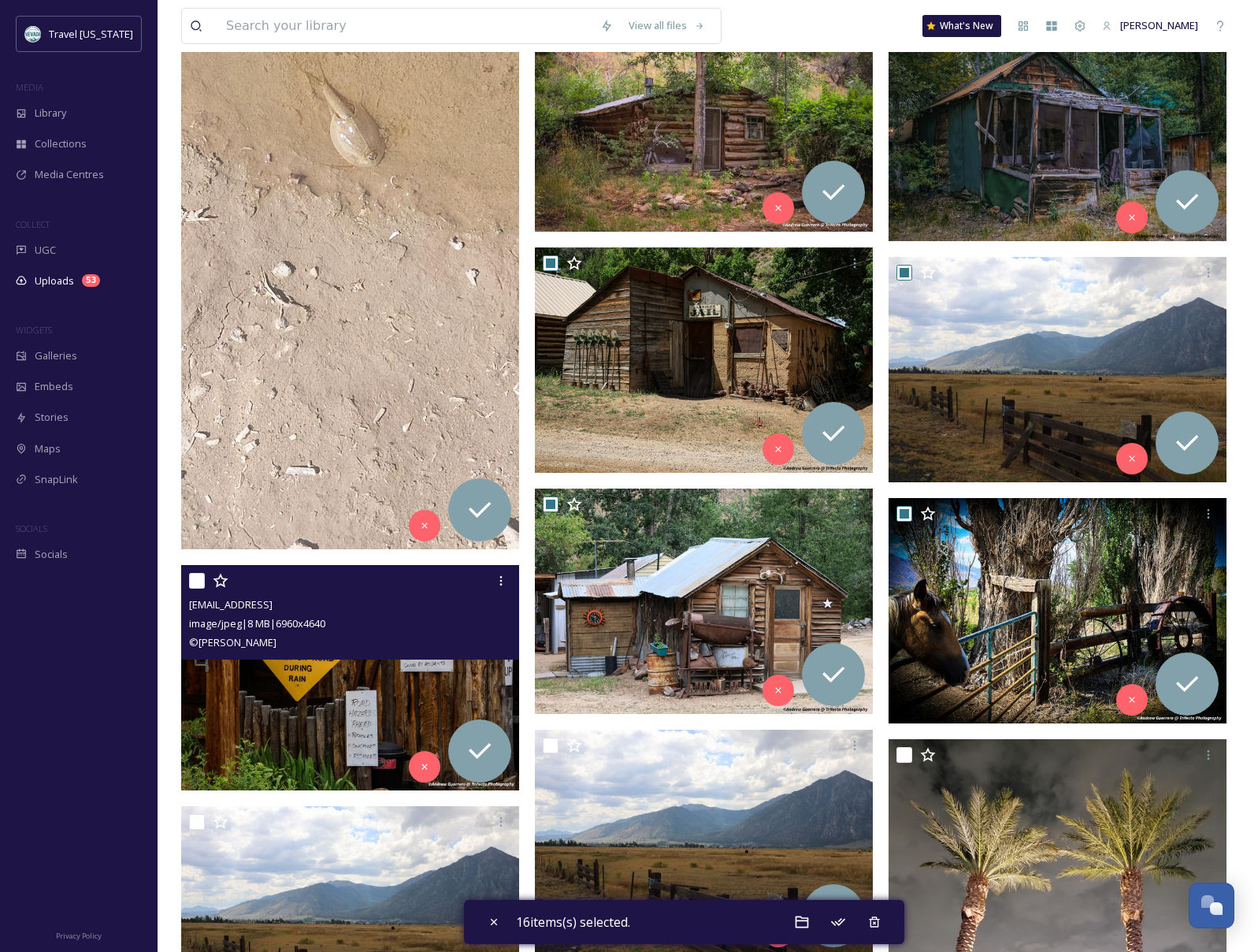
click at [187, 577] on div "[EMAIL_ADDRESS] image/jpeg | 8 MB | 6960 x 4640 © [PERSON_NAME]" at bounding box center [349, 612] width 338 height 95
click at [198, 581] on input "checkbox" at bounding box center [197, 580] width 16 height 16
checkbox input "true"
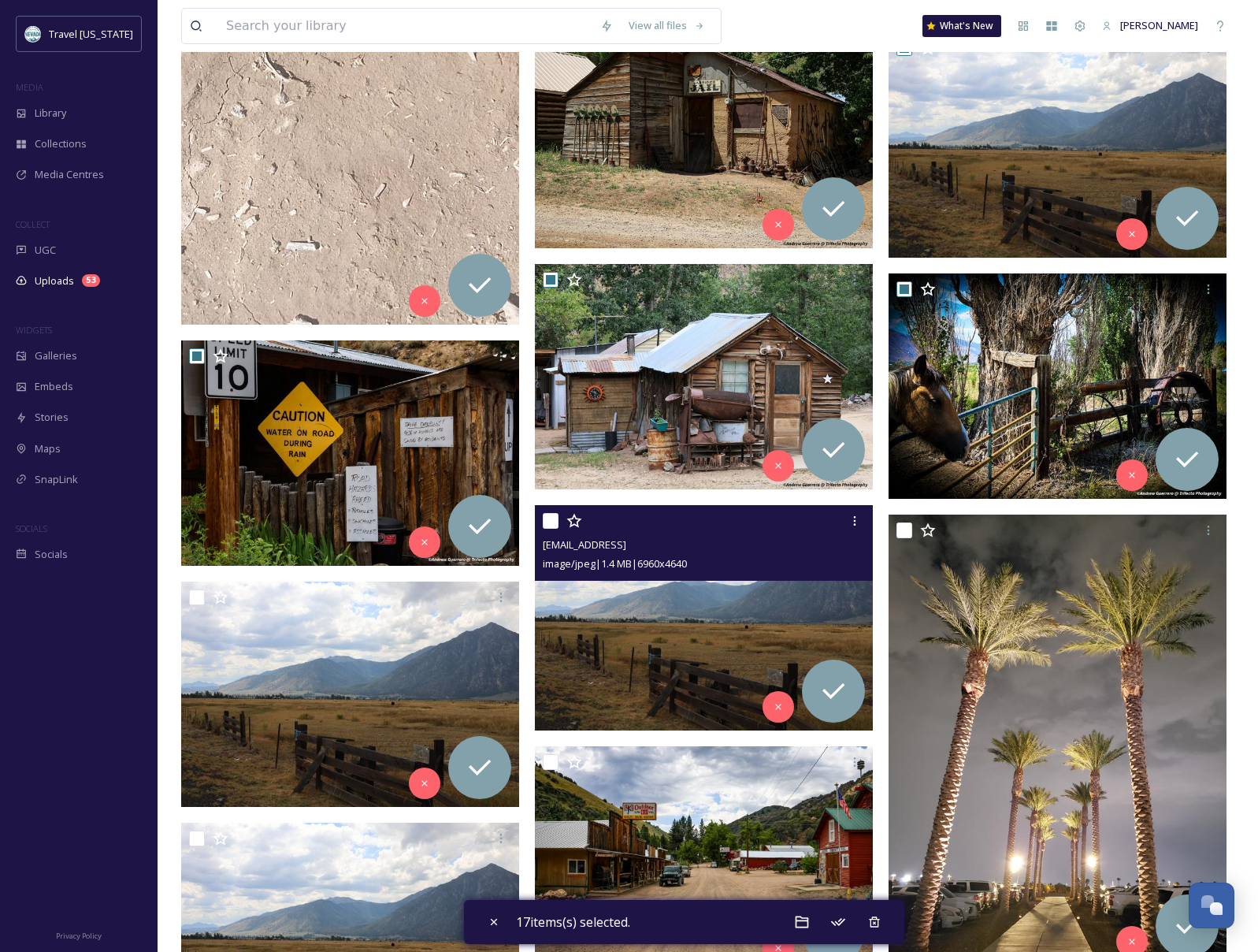
scroll to position [1531, 0]
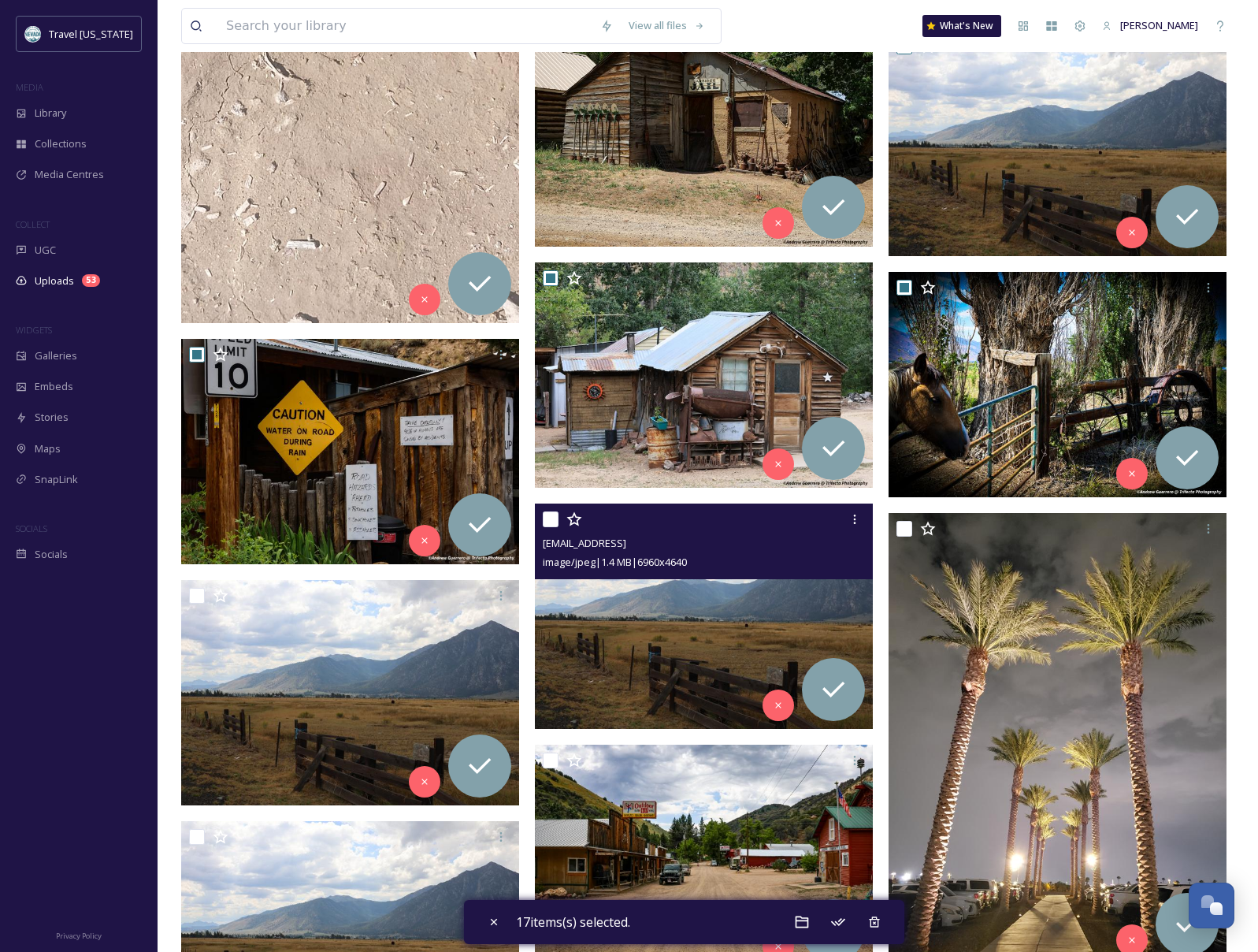
click at [548, 519] on input "checkbox" at bounding box center [550, 519] width 16 height 16
checkbox input "true"
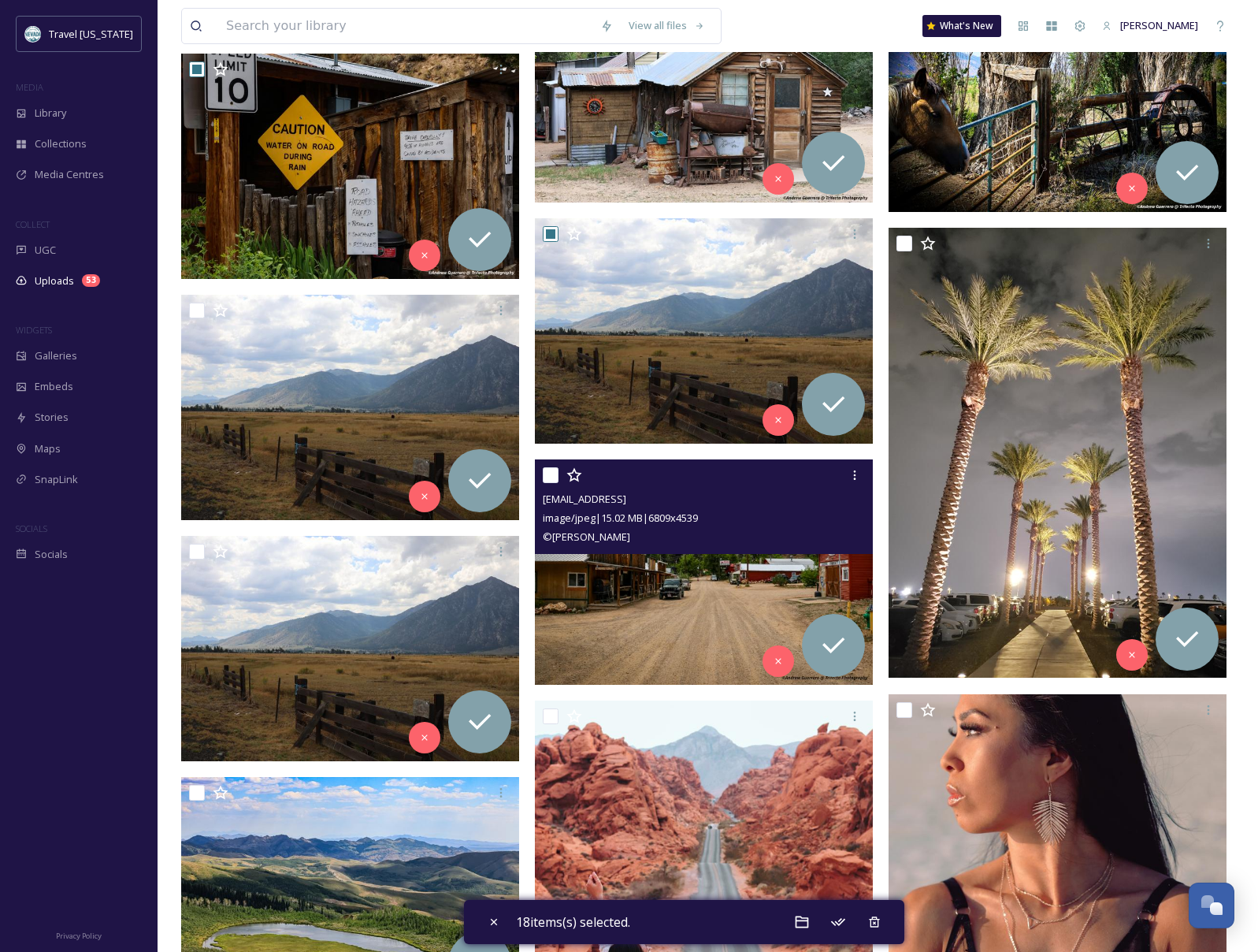
scroll to position [1814, 0]
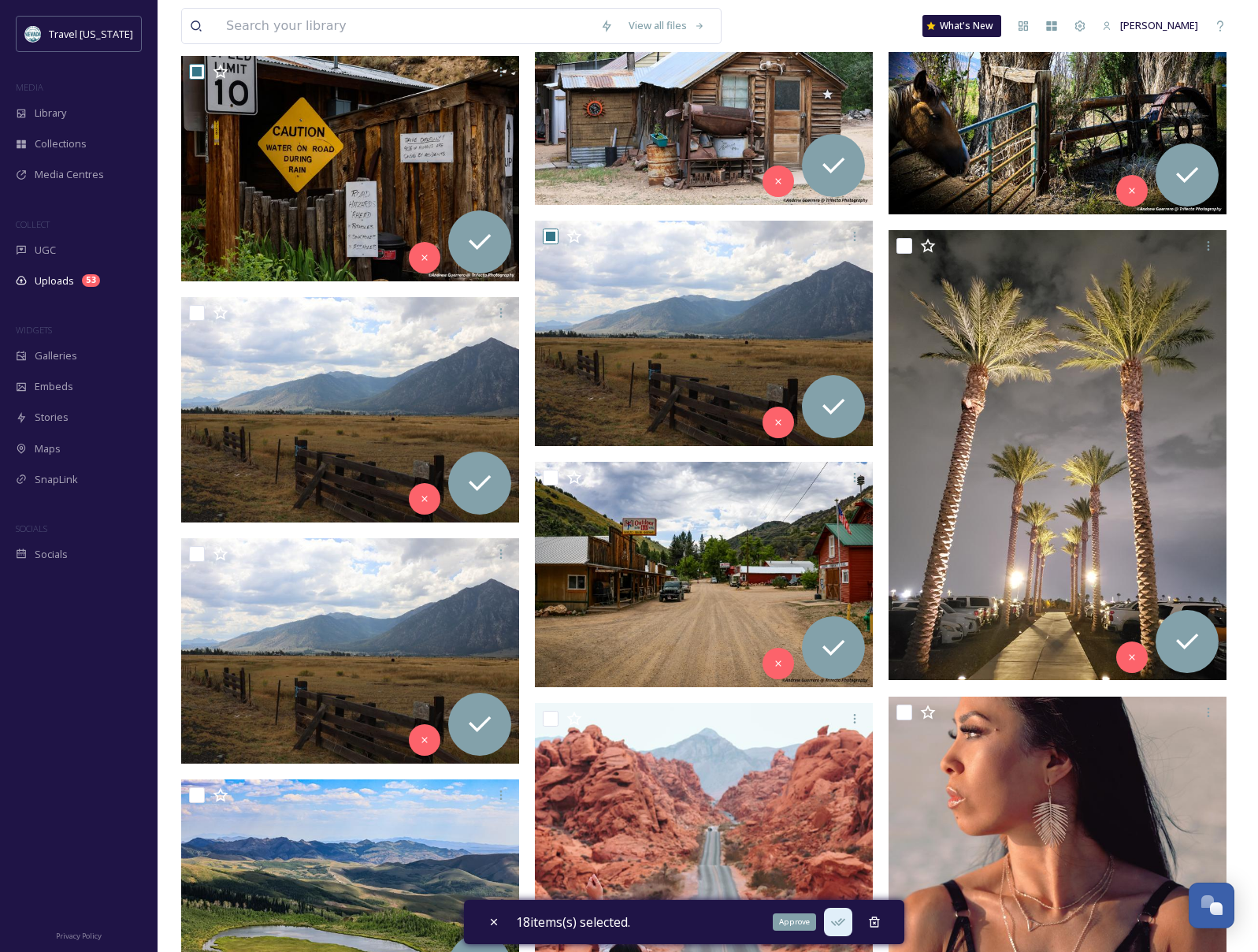
click at [846, 924] on icon at bounding box center [838, 922] width 16 height 16
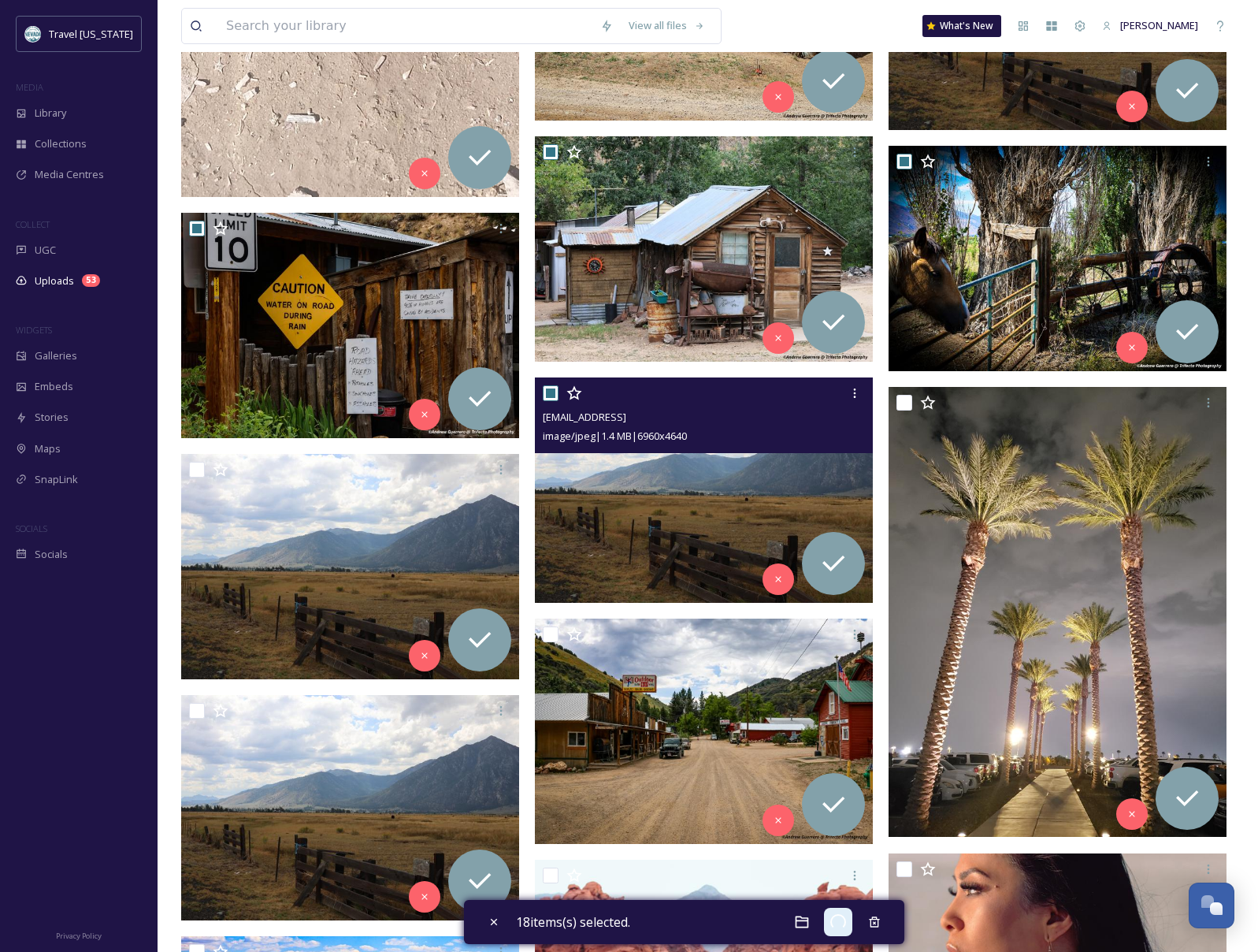
scroll to position [1610, 0]
